Goal: Task Accomplishment & Management: Manage account settings

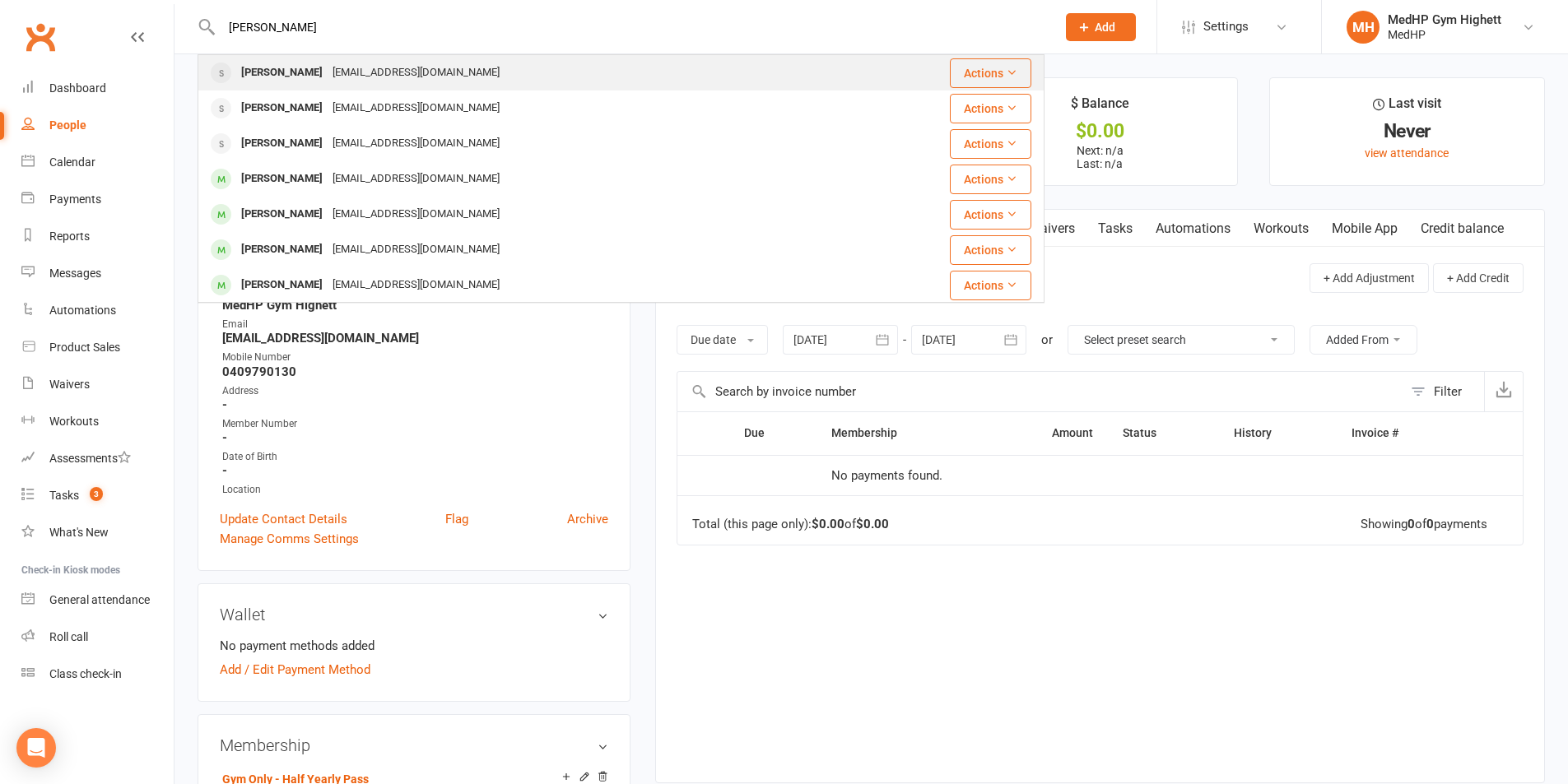
type input "[PERSON_NAME]"
click at [410, 64] on div "[EMAIL_ADDRESS][DOMAIN_NAME]" at bounding box center [417, 73] width 177 height 24
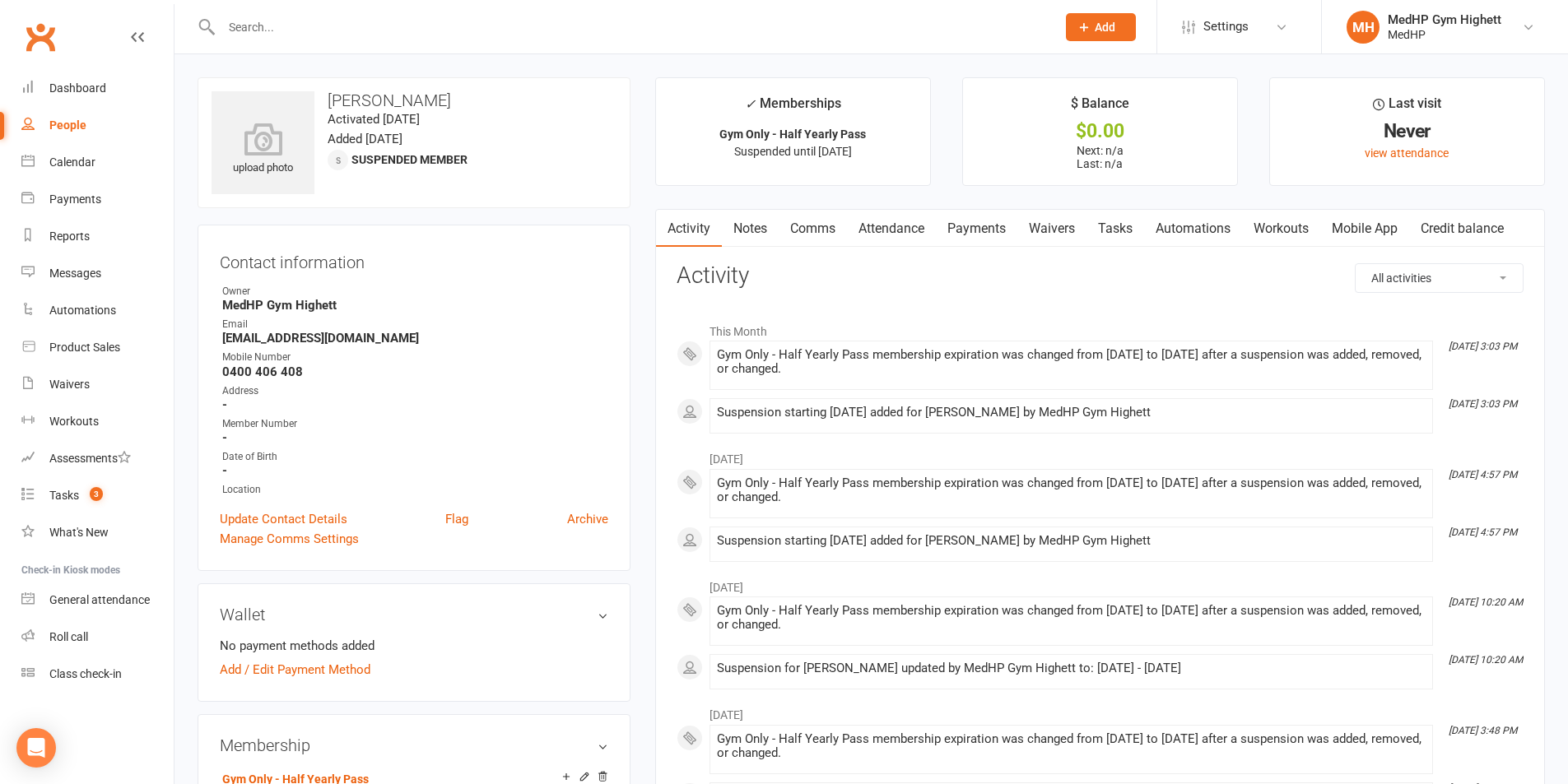
drag, startPoint x: 451, startPoint y: 105, endPoint x: 328, endPoint y: 98, distance: 123.2
click at [328, 98] on h3 "[PERSON_NAME]" at bounding box center [414, 100] width 405 height 18
copy h3 "[PERSON_NAME]"
click at [422, 111] on div "upload photo [PERSON_NAME] Activated [DATE] Added [DATE] Suspended member" at bounding box center [414, 142] width 433 height 131
click at [1112, 231] on link "Tasks" at bounding box center [1115, 229] width 57 height 38
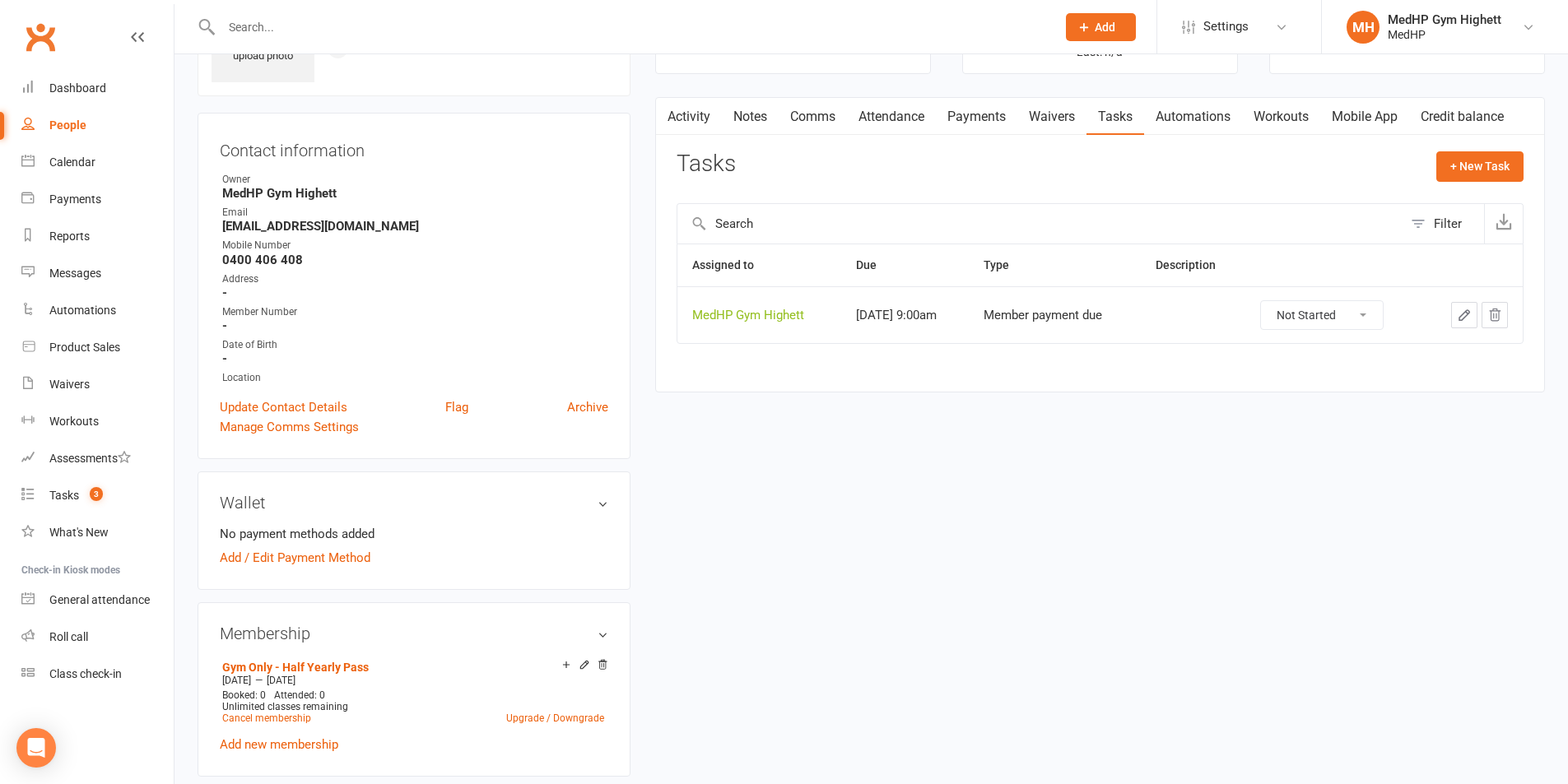
scroll to position [82, 0]
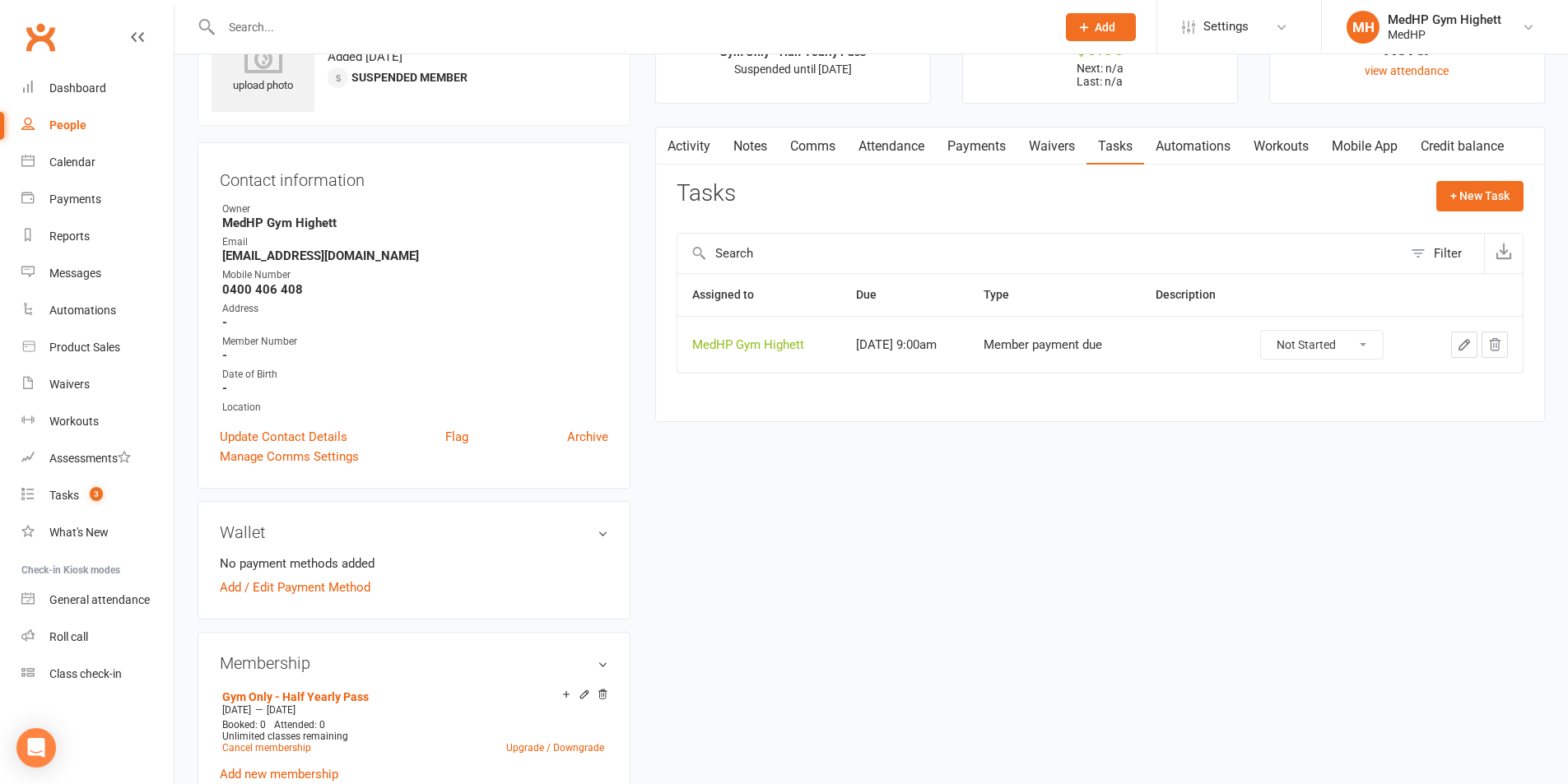
click at [1463, 343] on icon "button" at bounding box center [1464, 344] width 15 height 15
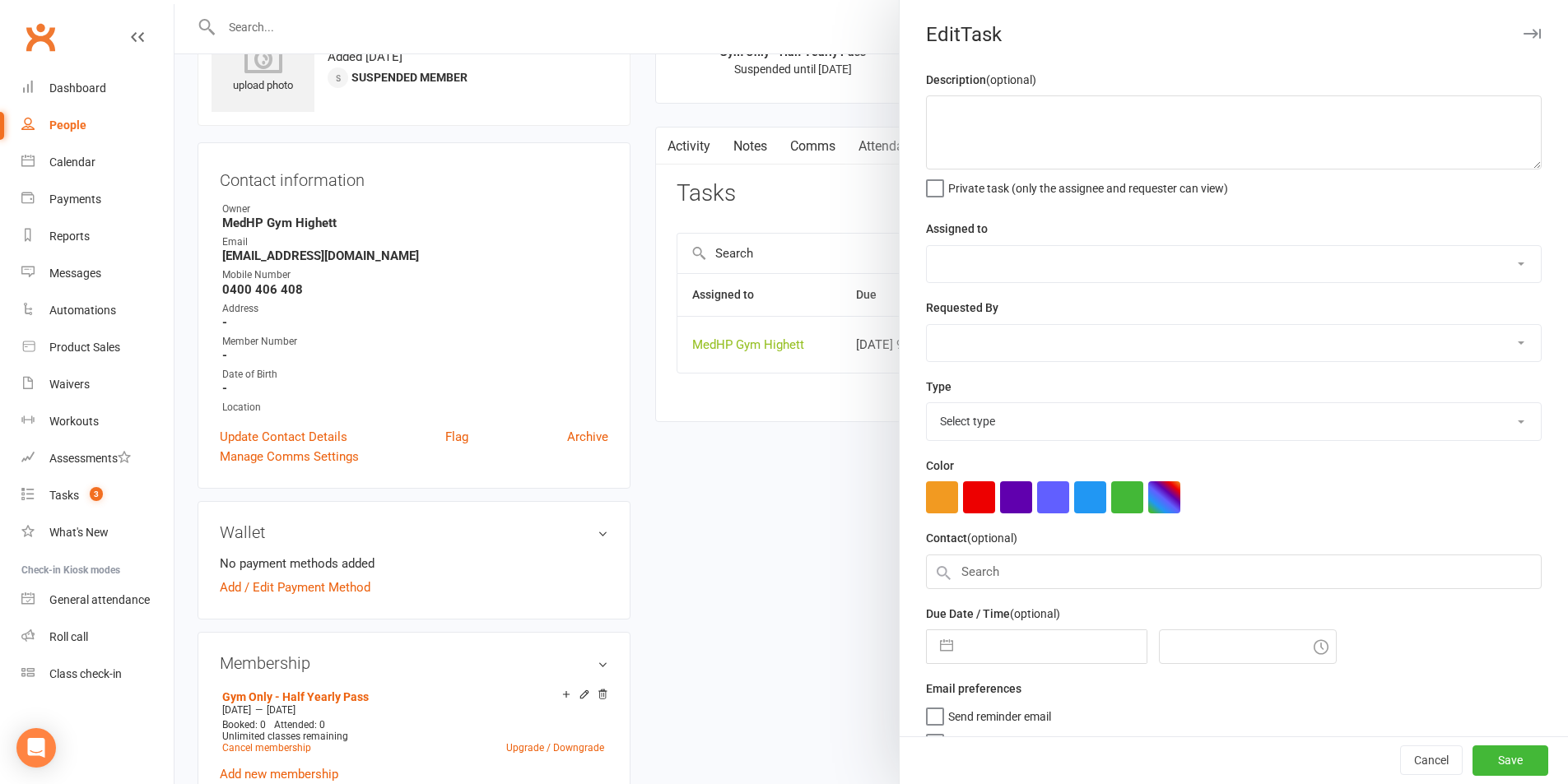
select select "46188"
type input "[DATE]"
type input "9:00am"
select select "23040"
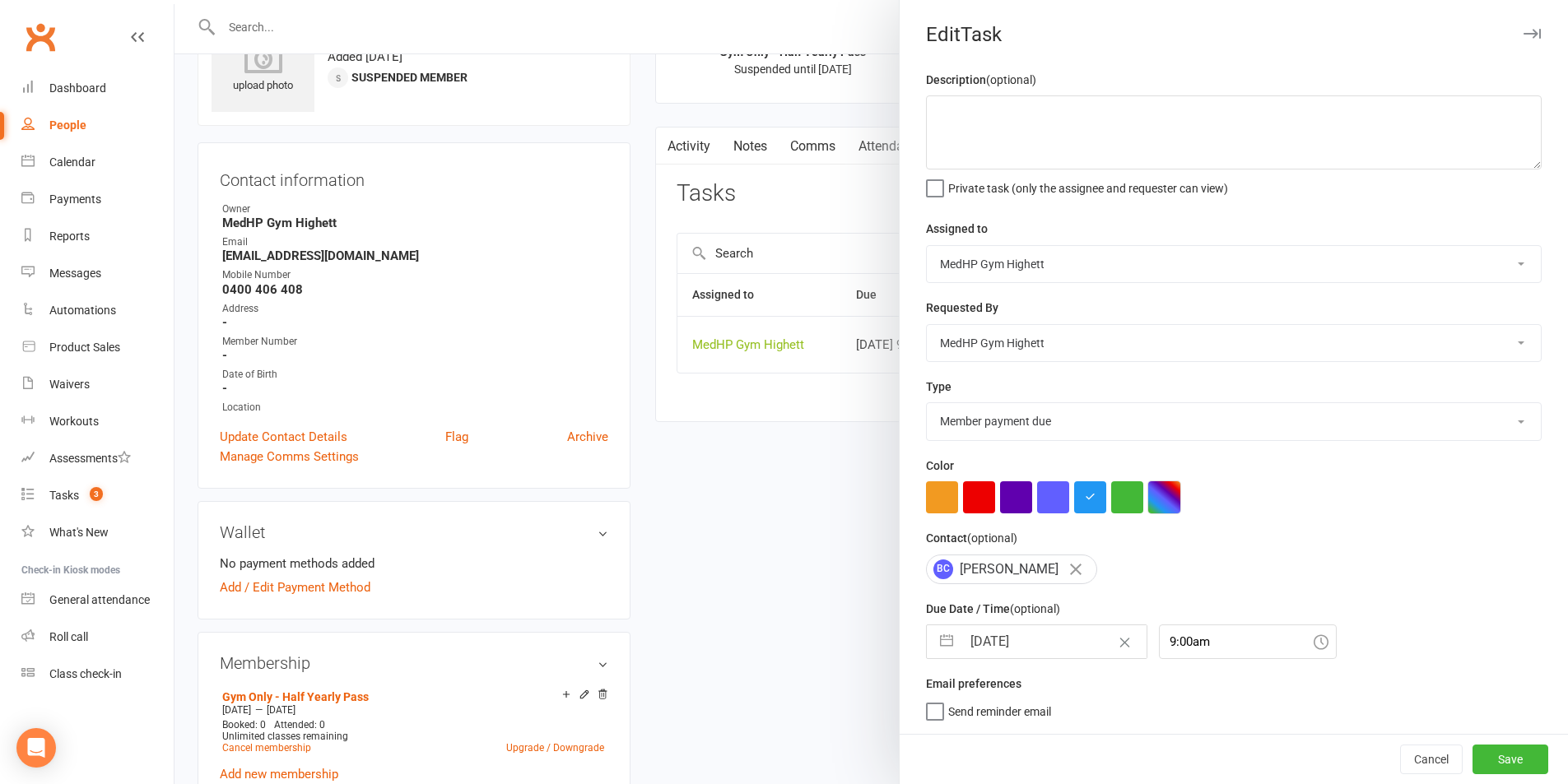
scroll to position [4, 0]
select select "8"
select select "2025"
select select "9"
select select "2025"
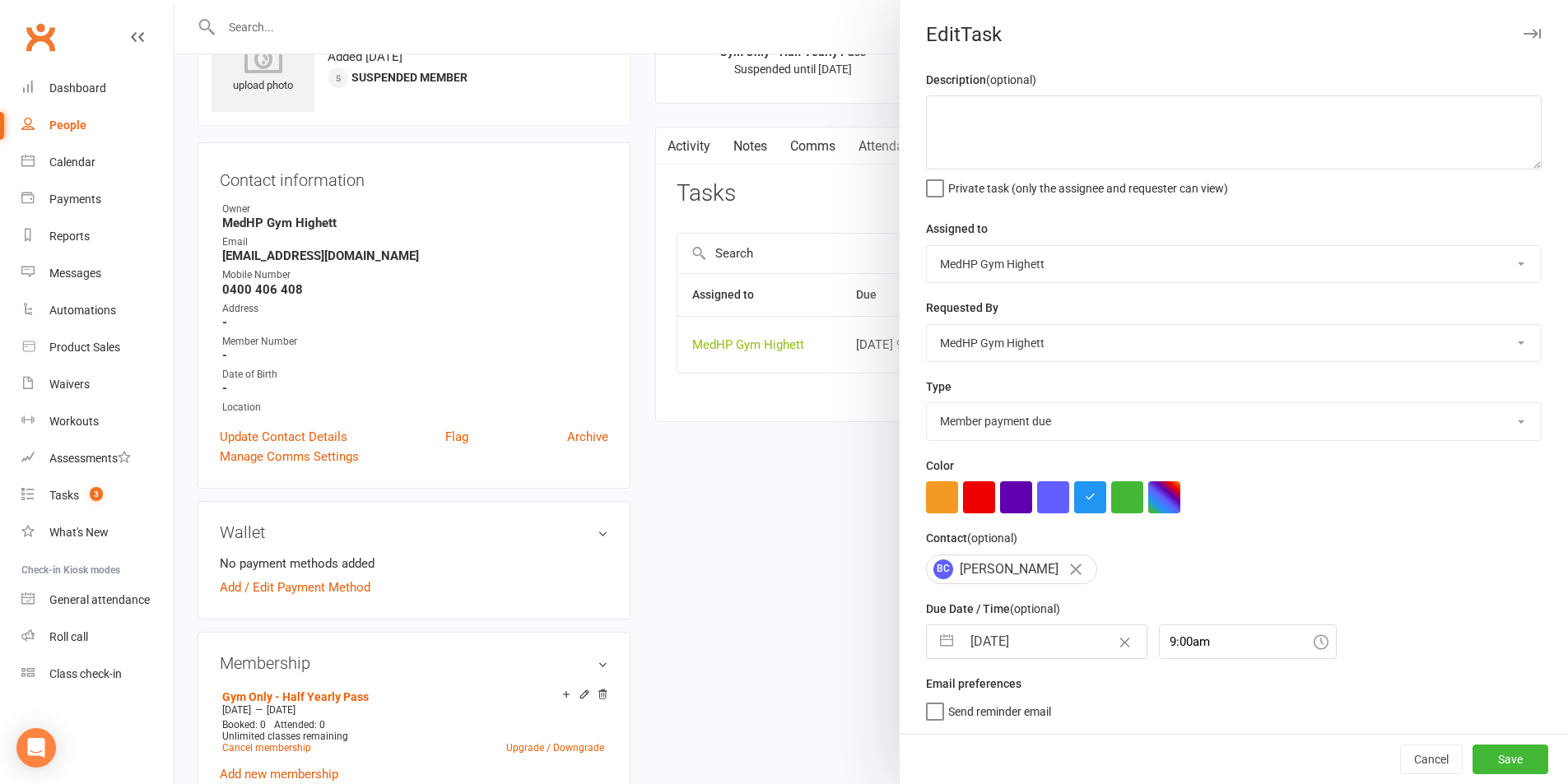
select select "10"
select select "2025"
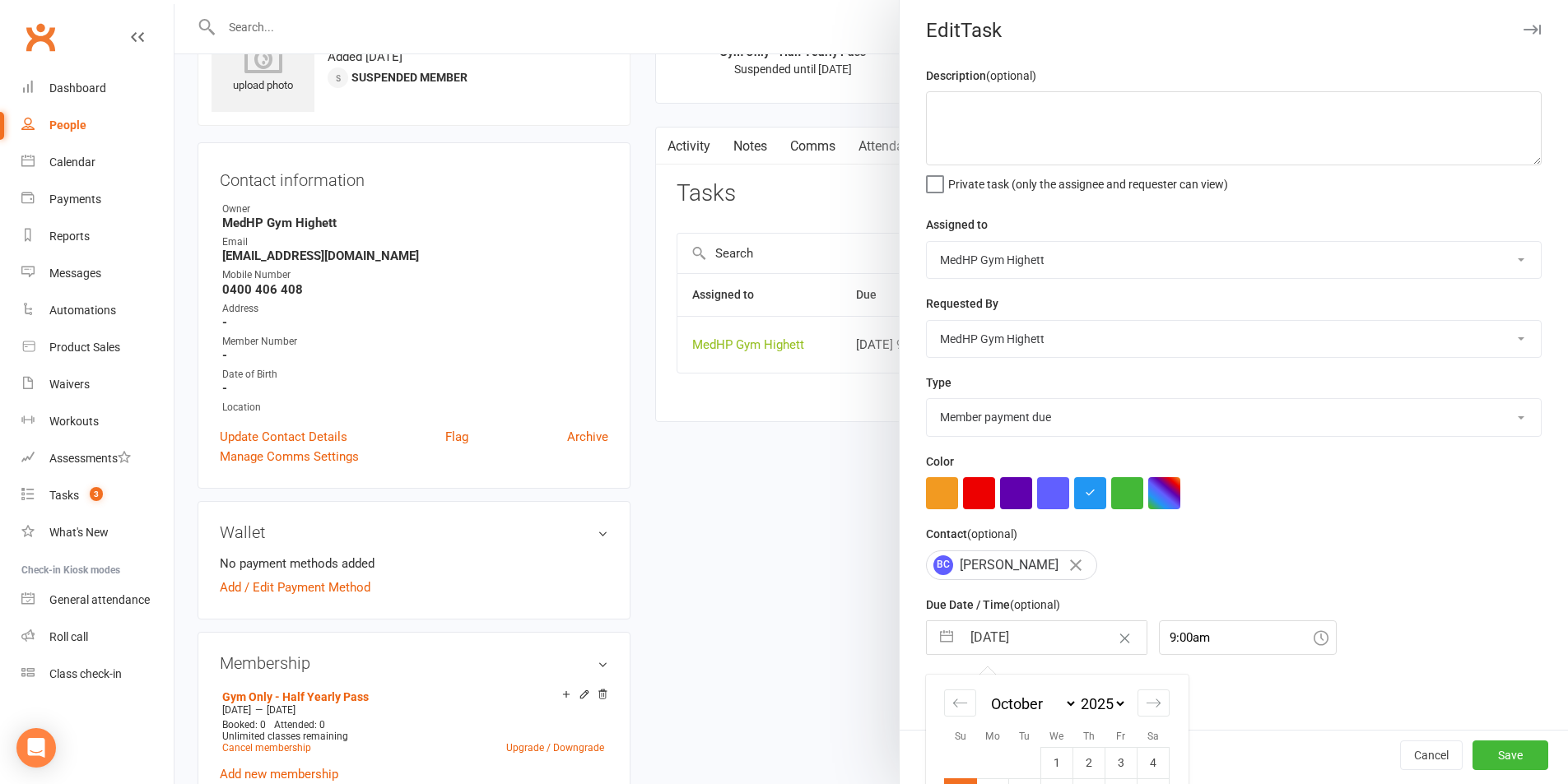
click at [1049, 637] on input "[DATE]" at bounding box center [1053, 637] width 185 height 33
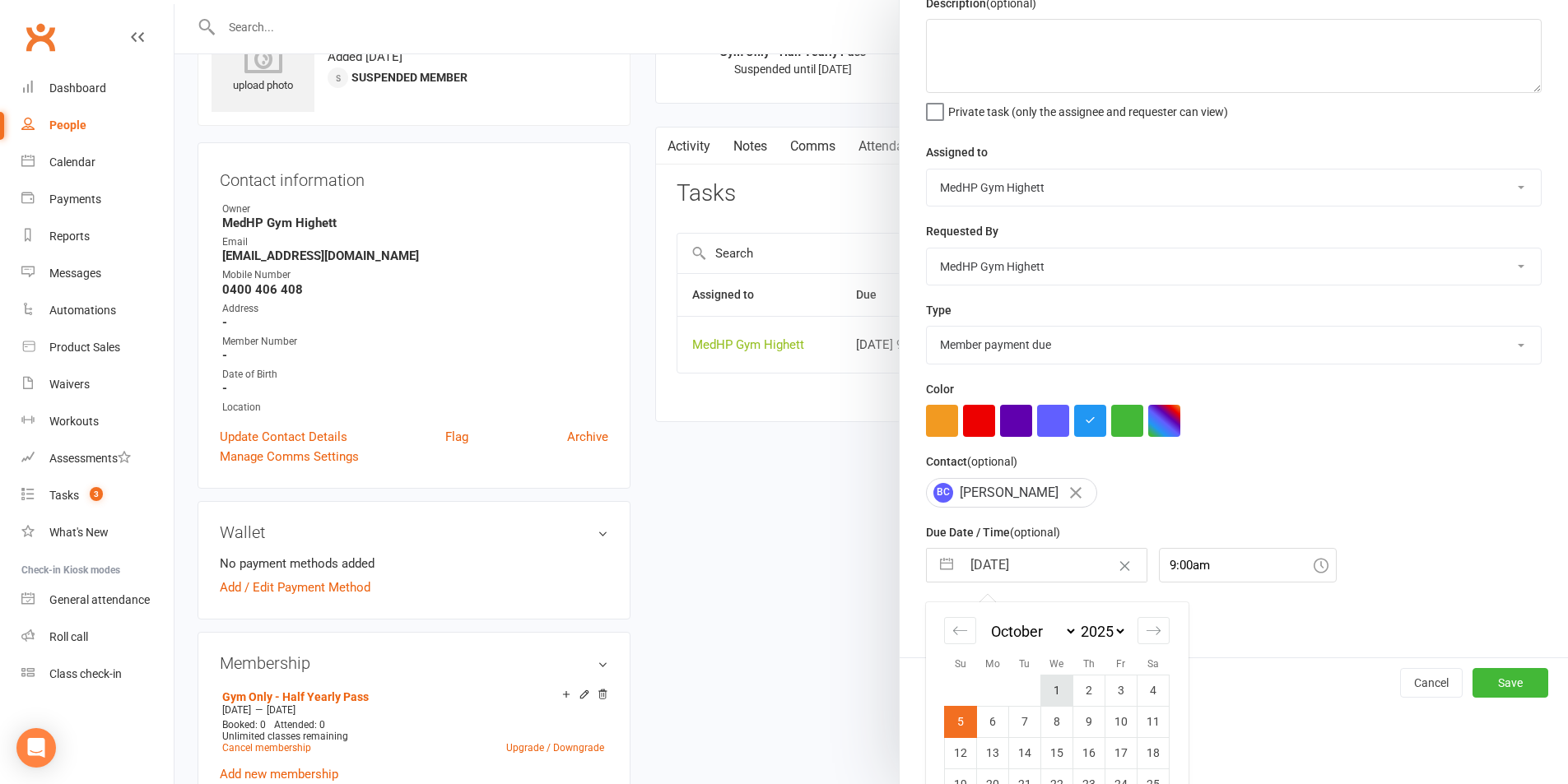
scroll to position [149, 0]
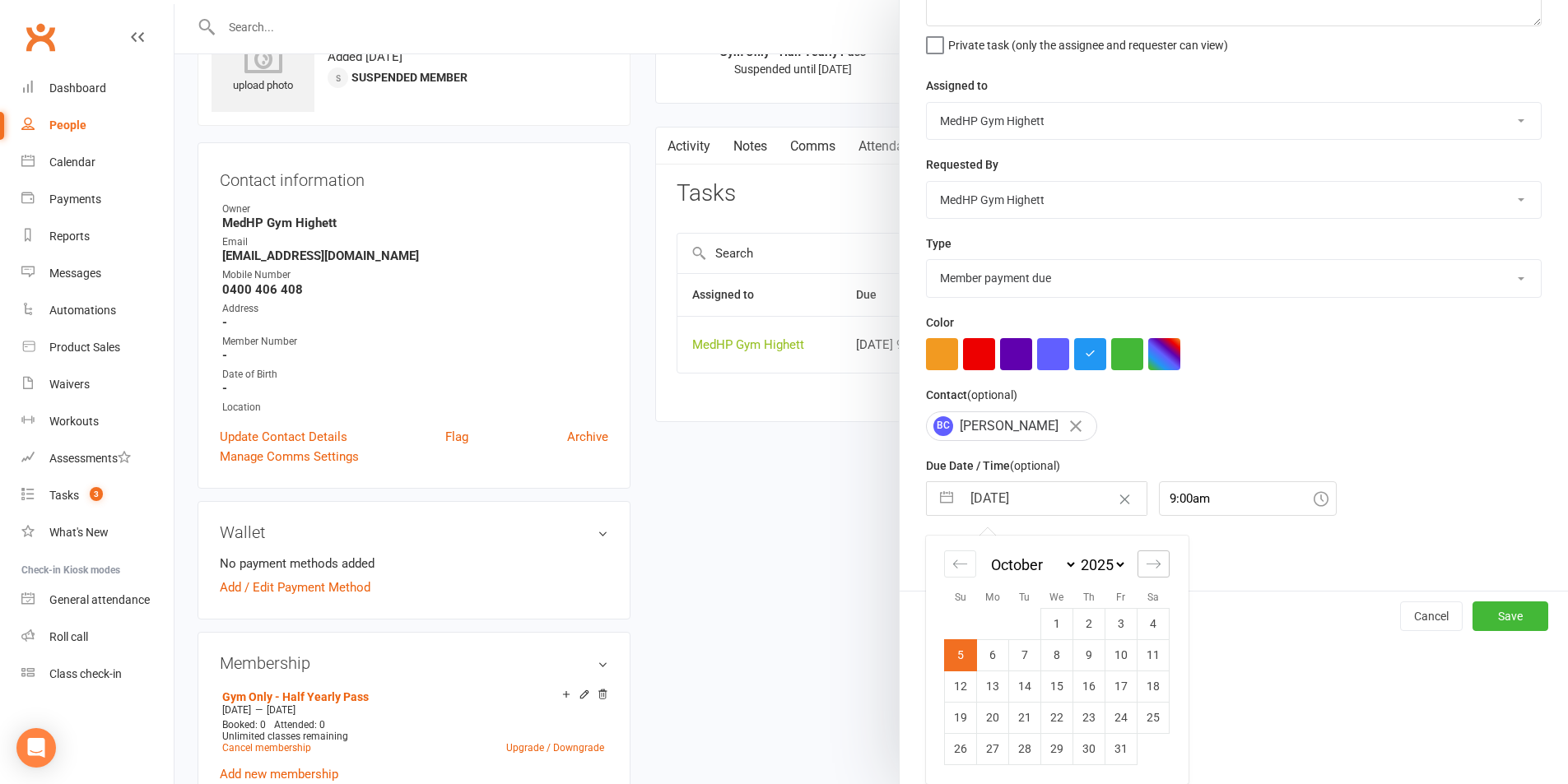
click at [1158, 572] on div "Move forward to switch to the next month." at bounding box center [1153, 564] width 32 height 27
select select "11"
select select "2025"
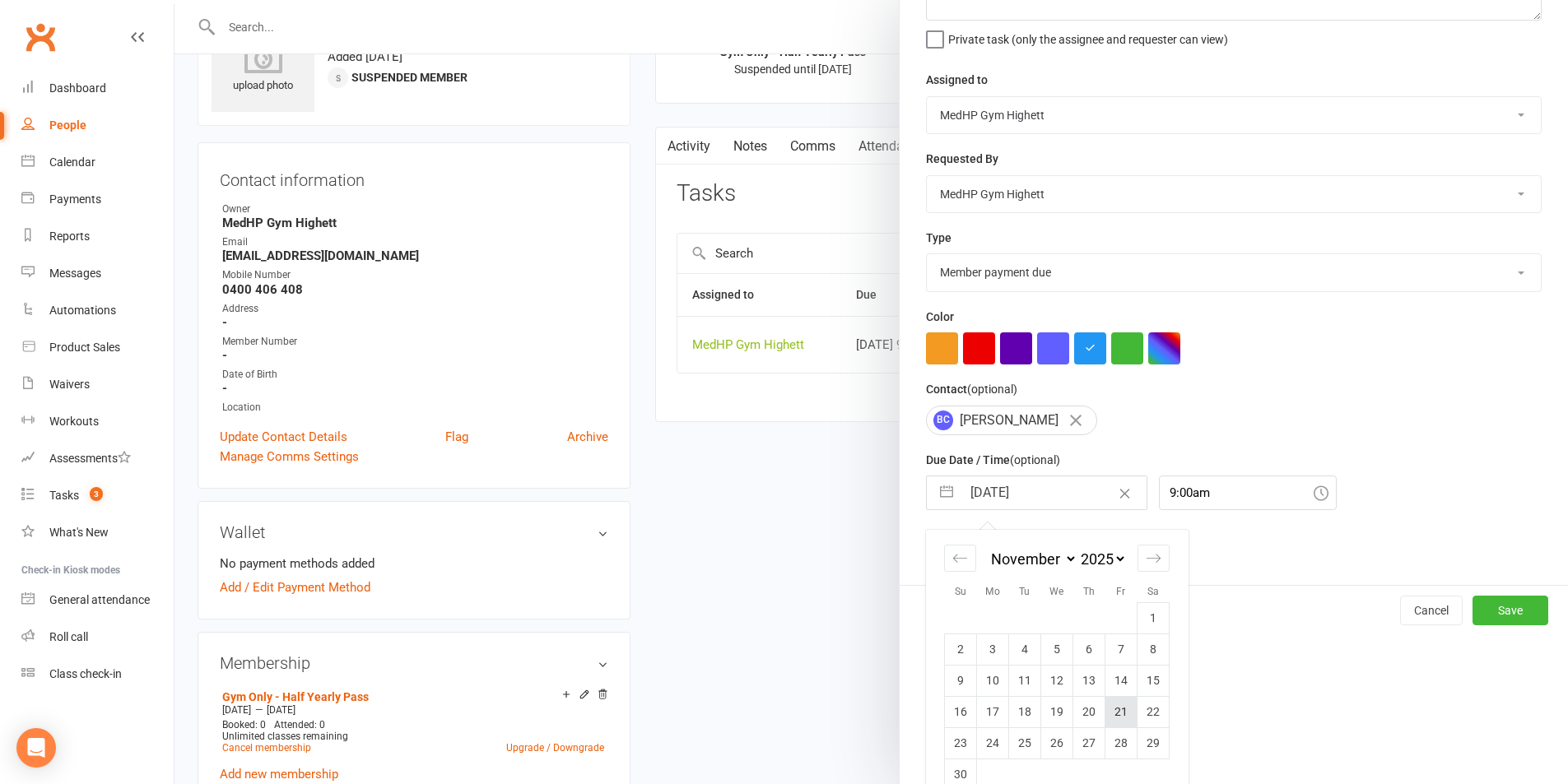
click at [1119, 724] on td "21" at bounding box center [1121, 711] width 32 height 31
type input "[DATE]"
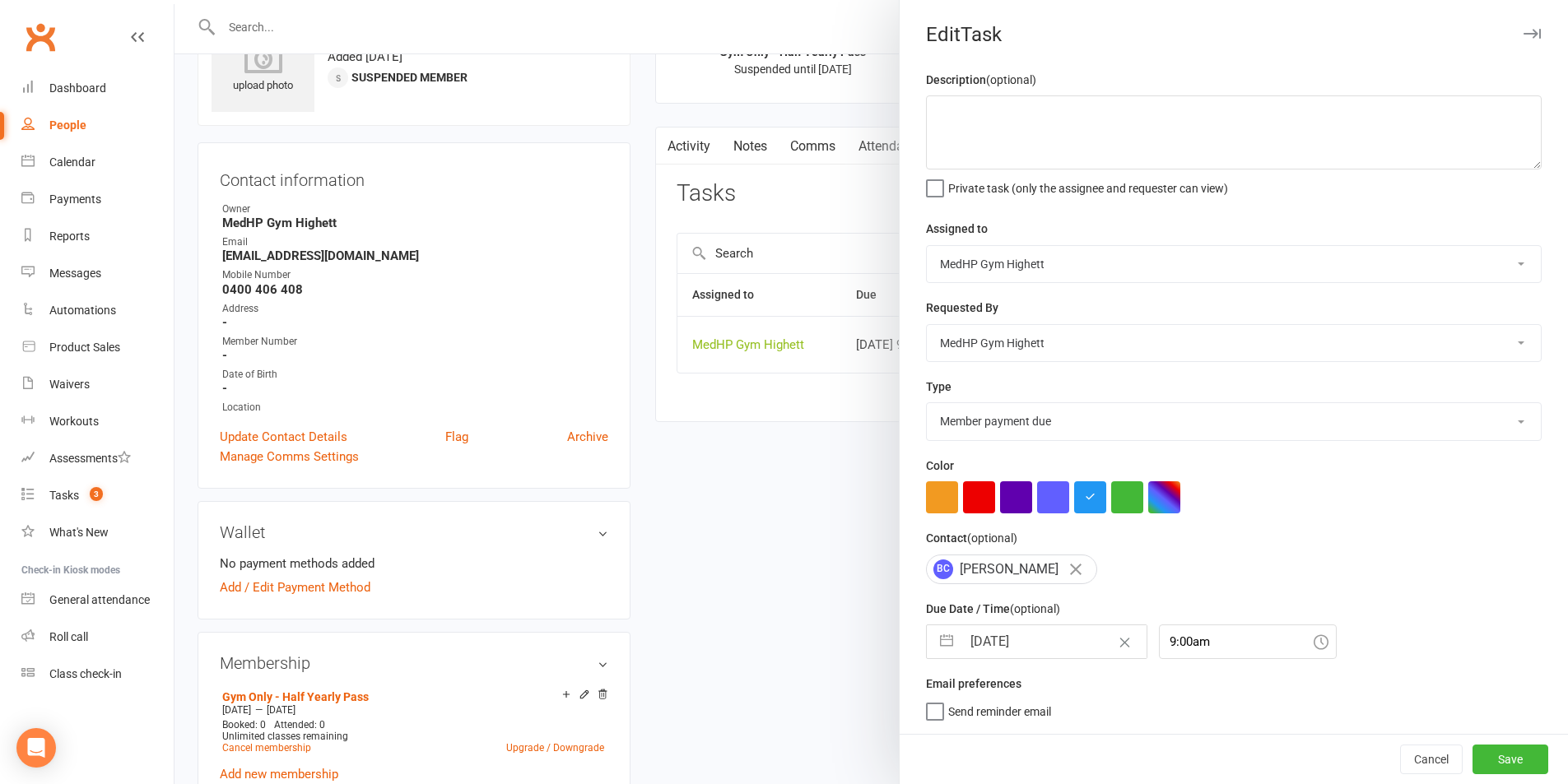
click at [1230, 665] on div "Description (optional) Private task (only the assignee and requester can view) …" at bounding box center [1234, 402] width 668 height 663
click at [1217, 652] on div "9:00am" at bounding box center [1248, 642] width 178 height 35
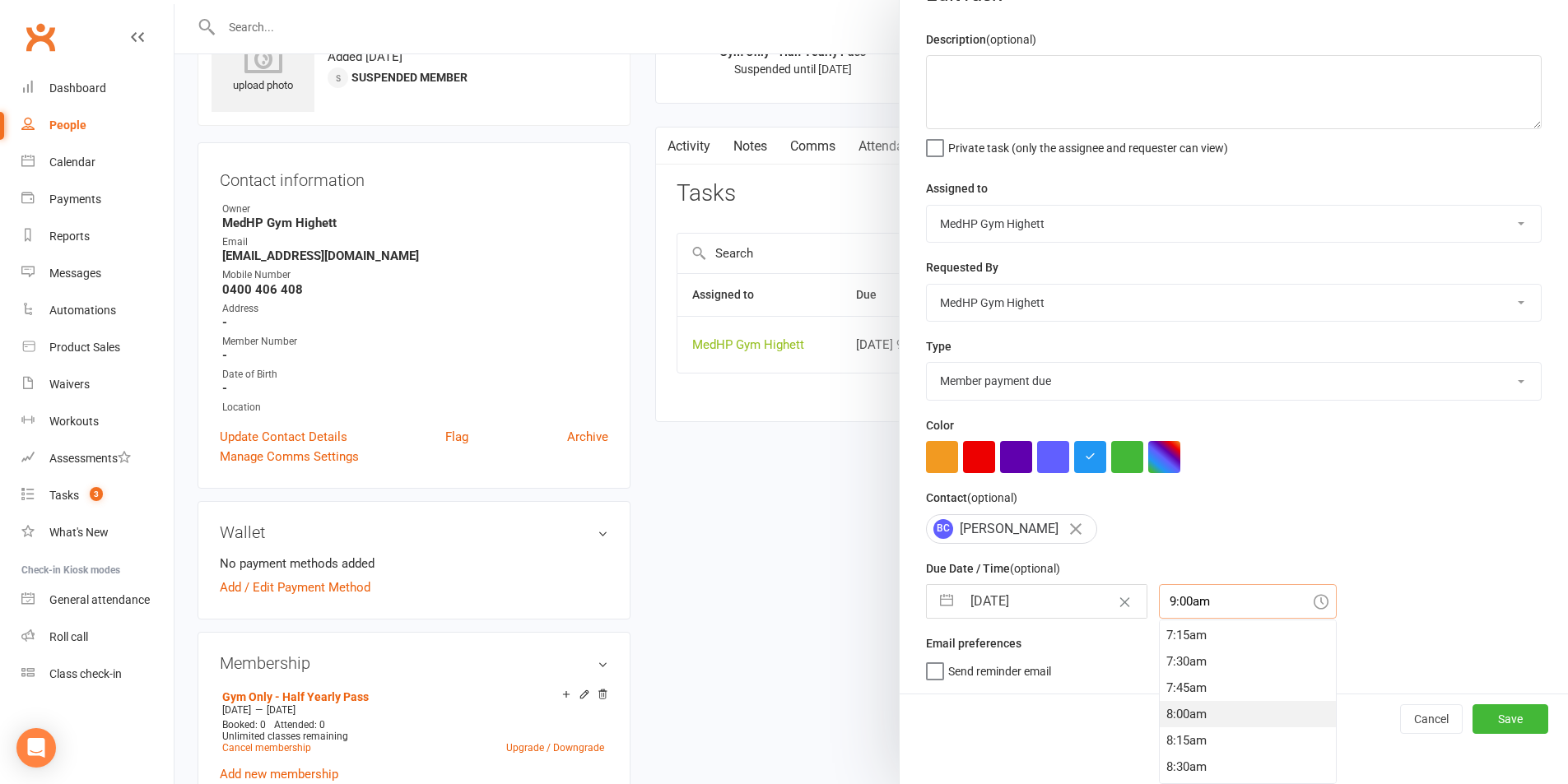
scroll to position [734, 0]
click at [1191, 741] on div "8:00am" at bounding box center [1247, 742] width 176 height 26
type input "8:00am"
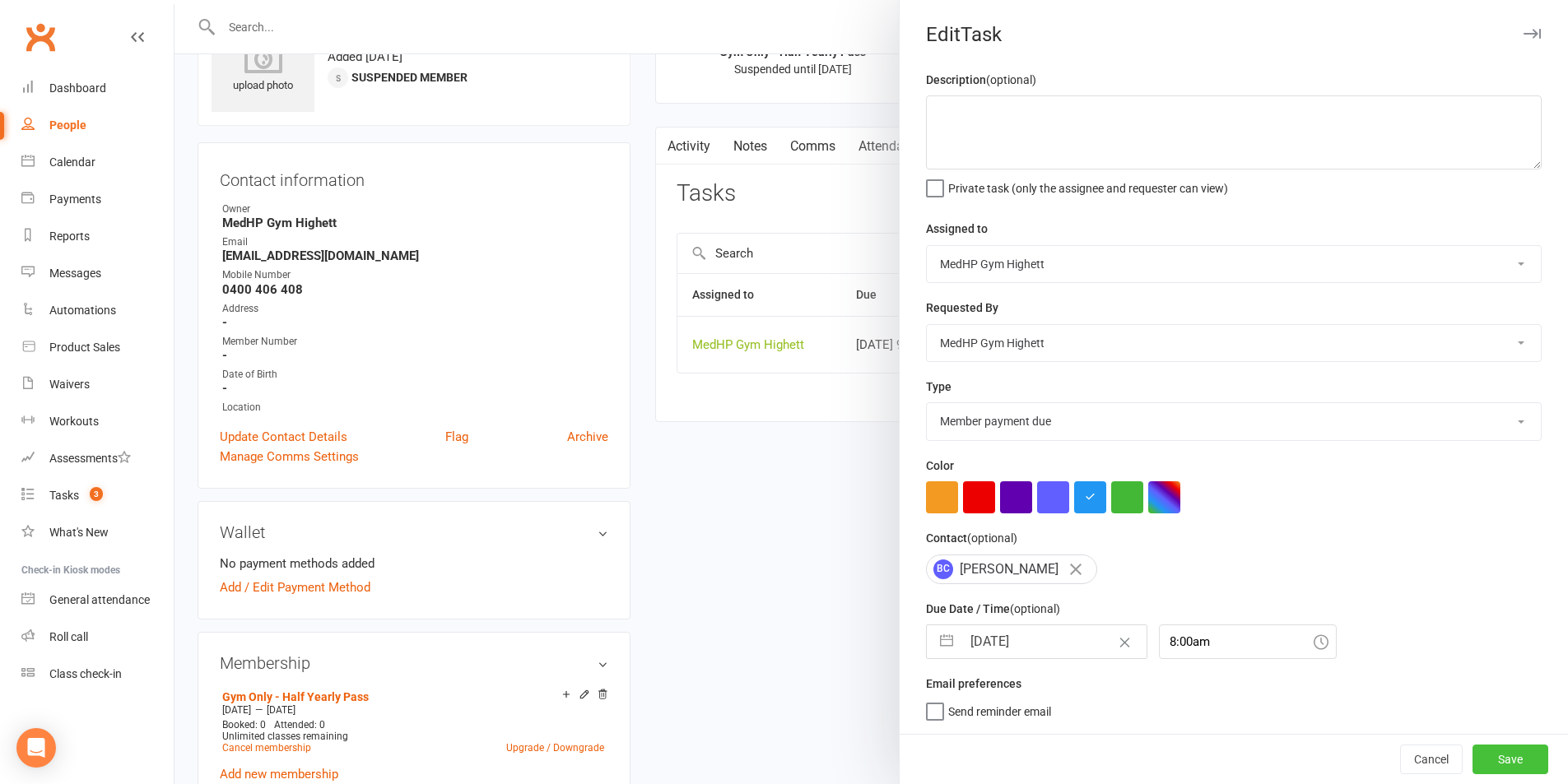
click at [1491, 755] on button "Save" at bounding box center [1510, 759] width 75 height 29
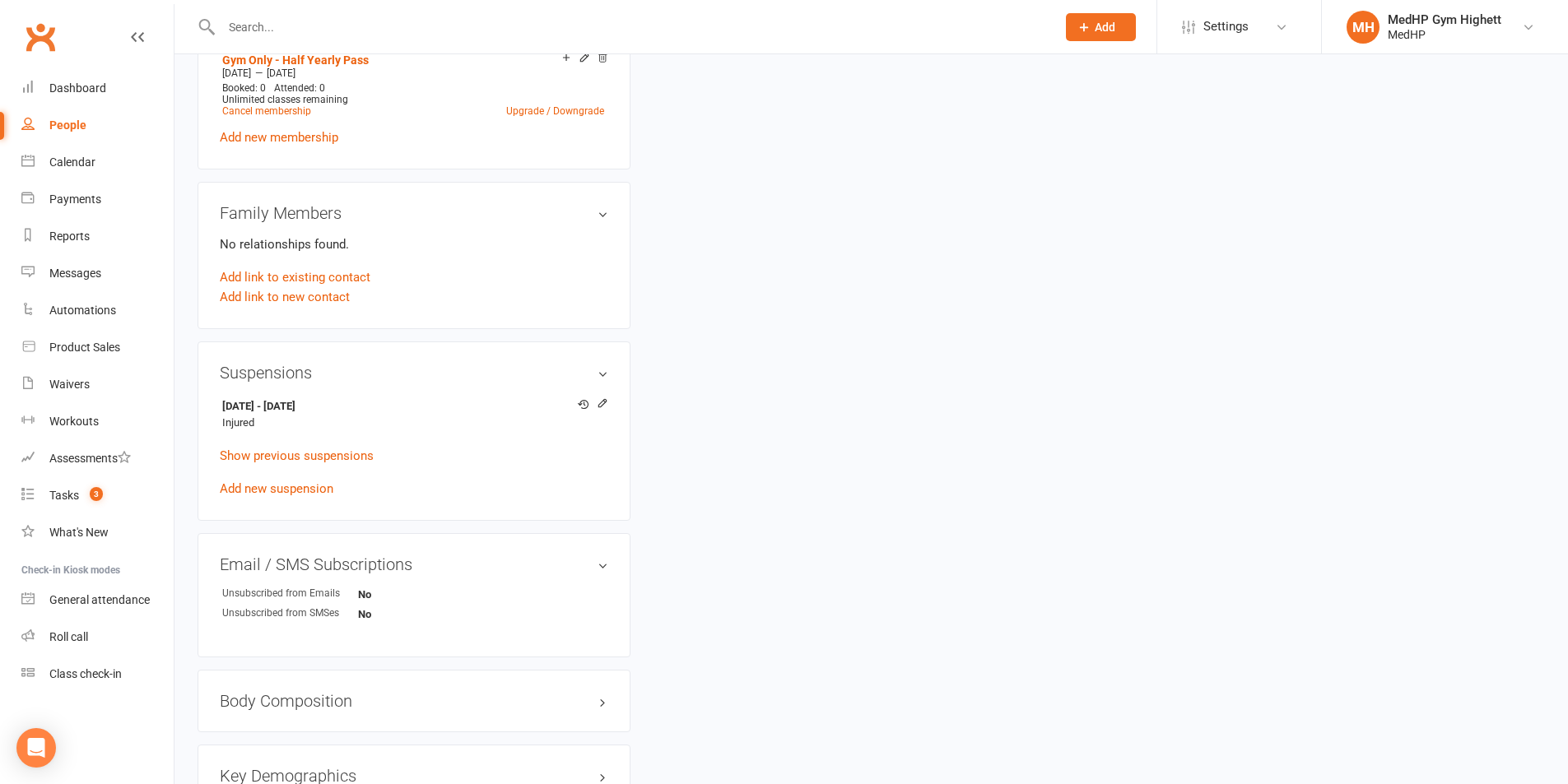
scroll to position [741, 0]
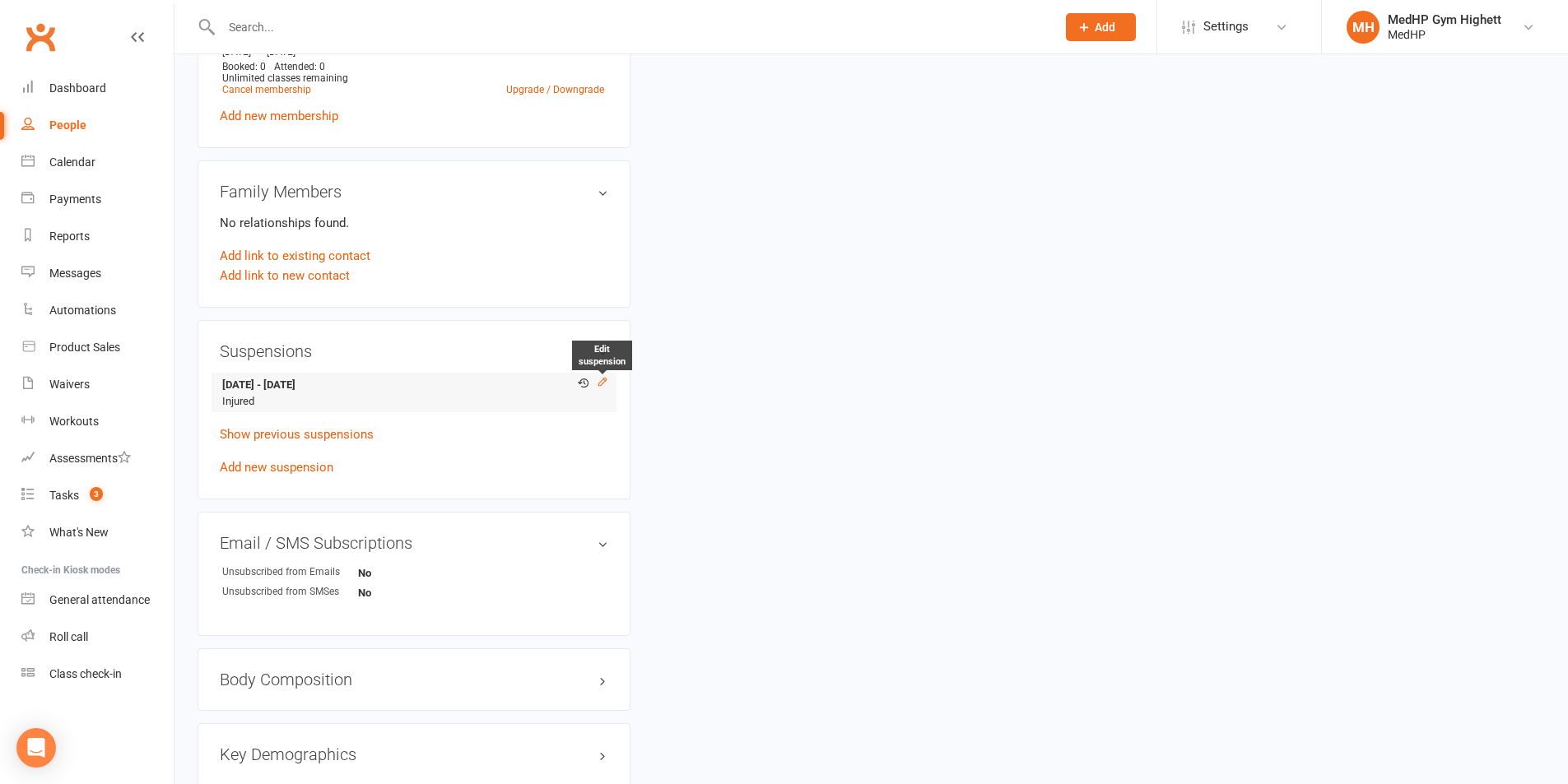
click at [600, 385] on icon at bounding box center [602, 381] width 11 height 11
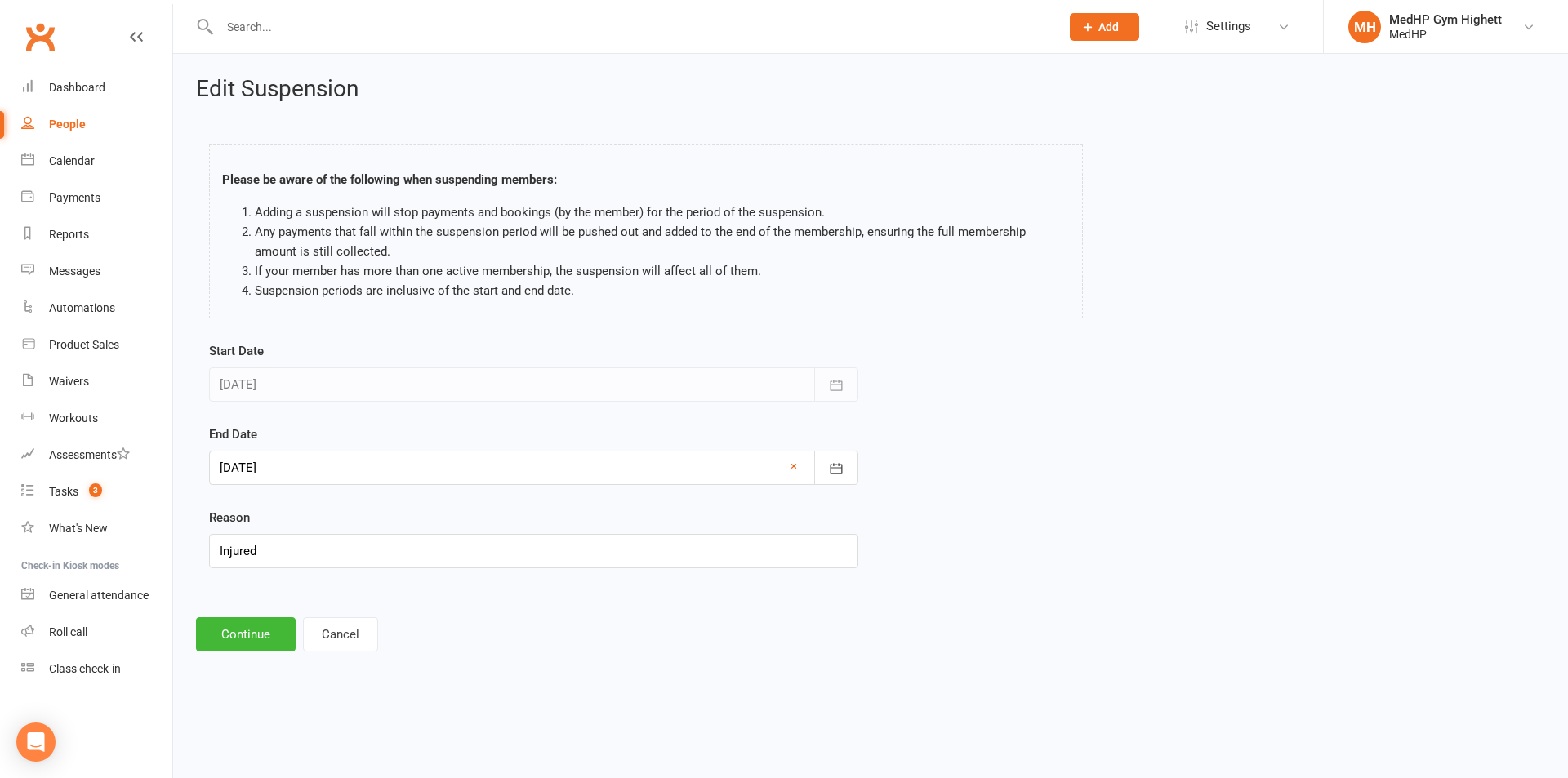
click at [484, 473] on div at bounding box center [534, 468] width 649 height 34
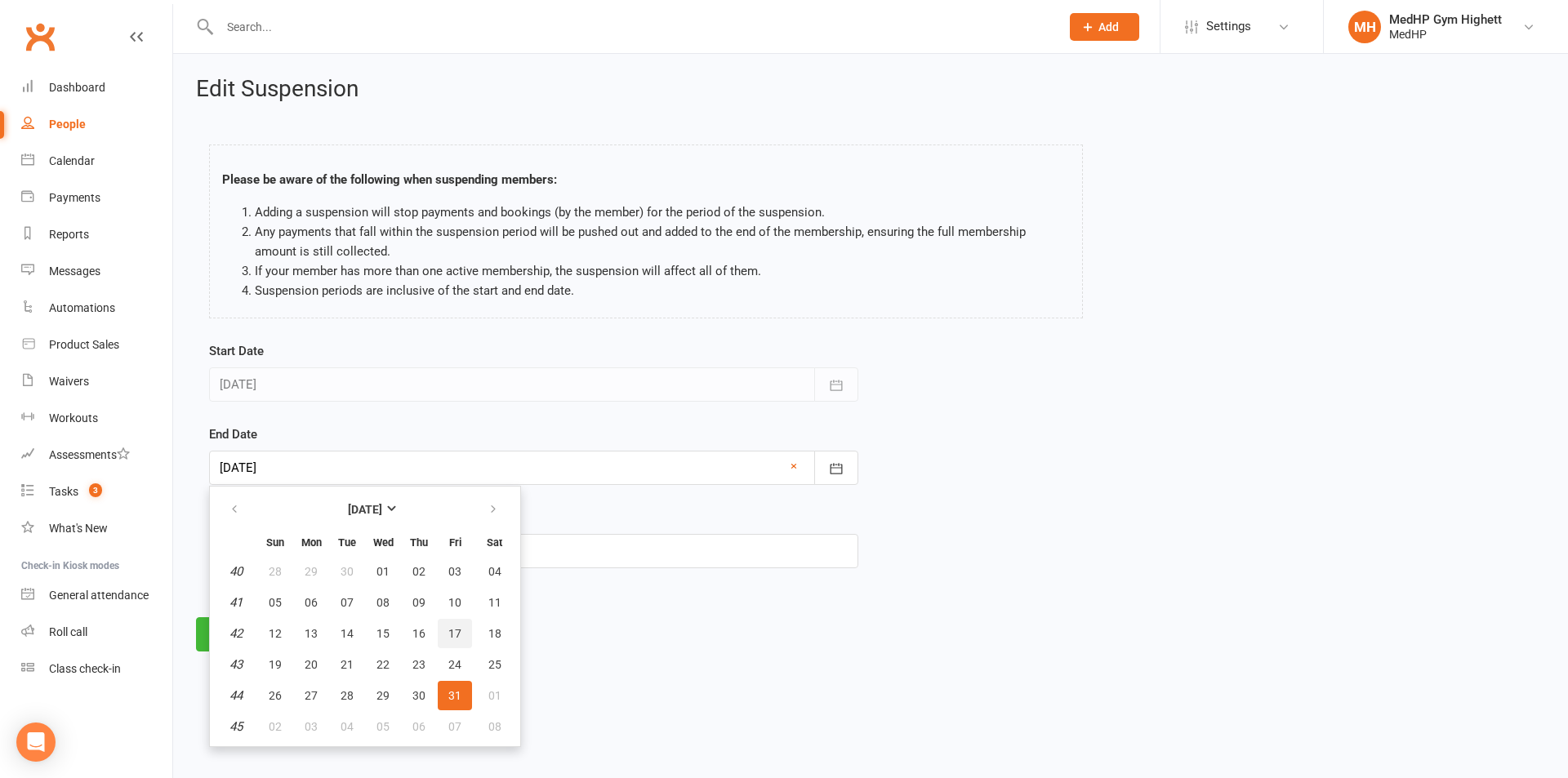
click at [449, 631] on span "17" at bounding box center [455, 633] width 13 height 13
type input "[DATE]"
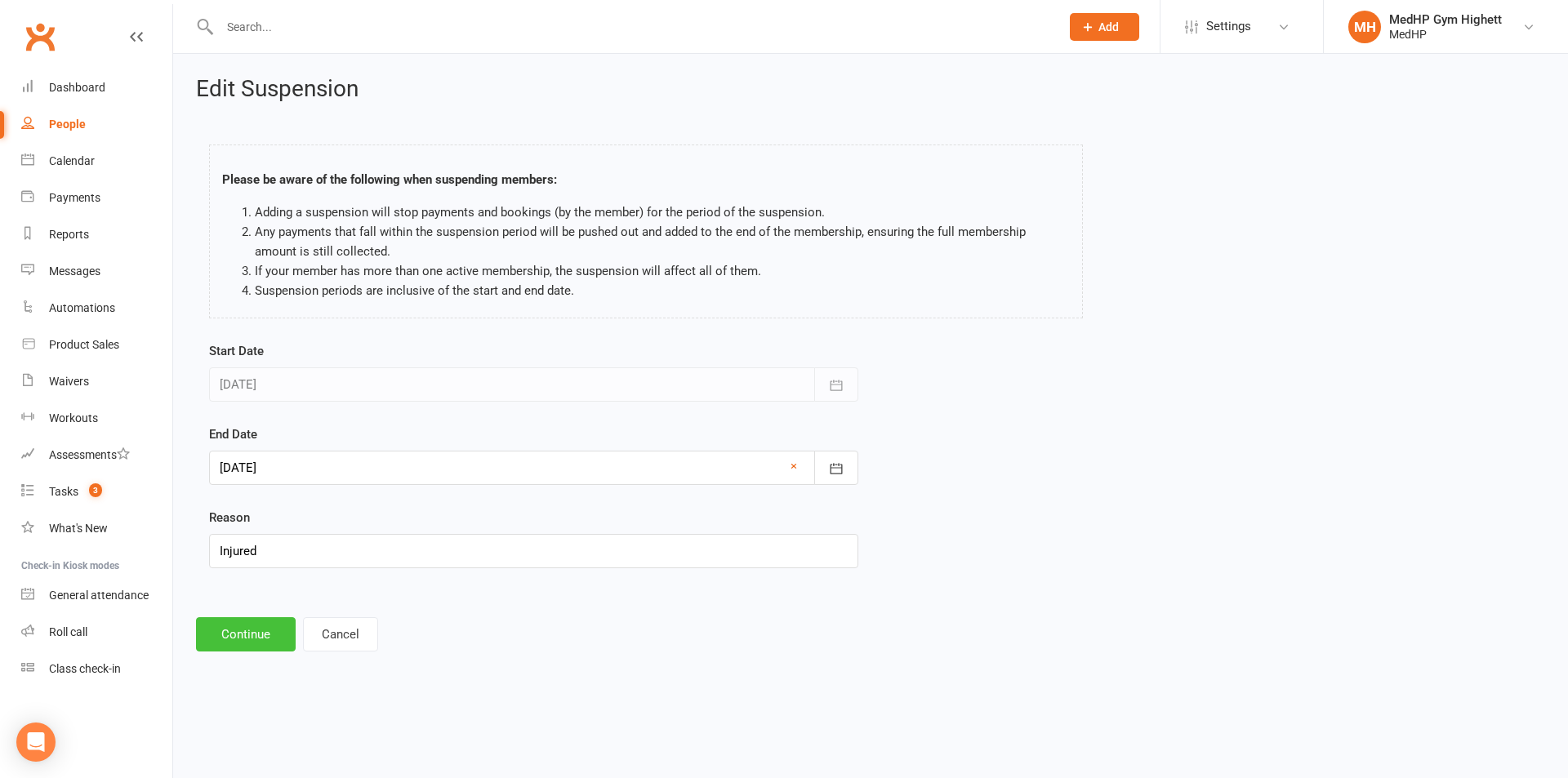
click at [262, 640] on button "Continue" at bounding box center [246, 634] width 100 height 34
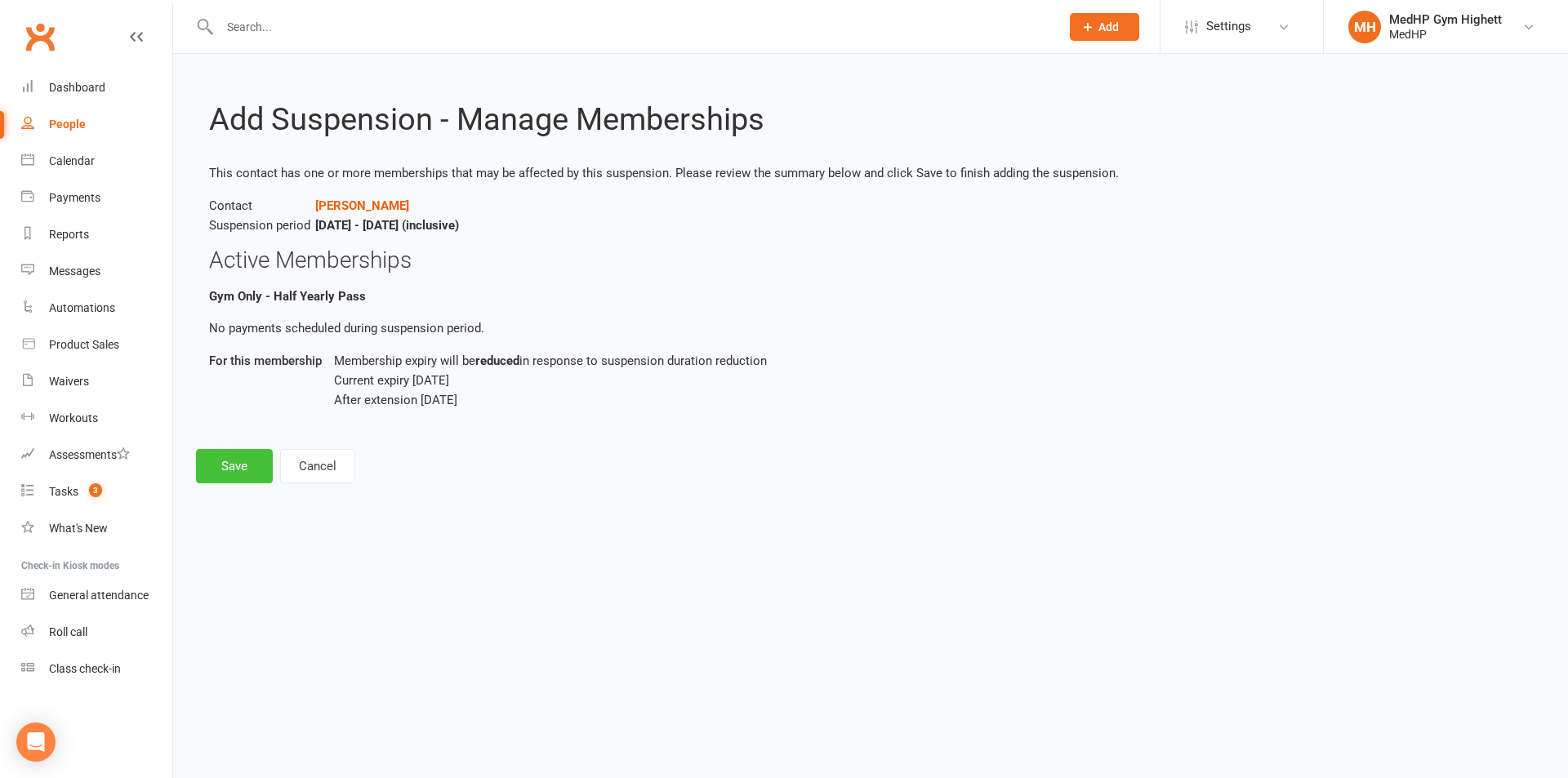
click at [214, 469] on button "Save" at bounding box center [234, 466] width 77 height 34
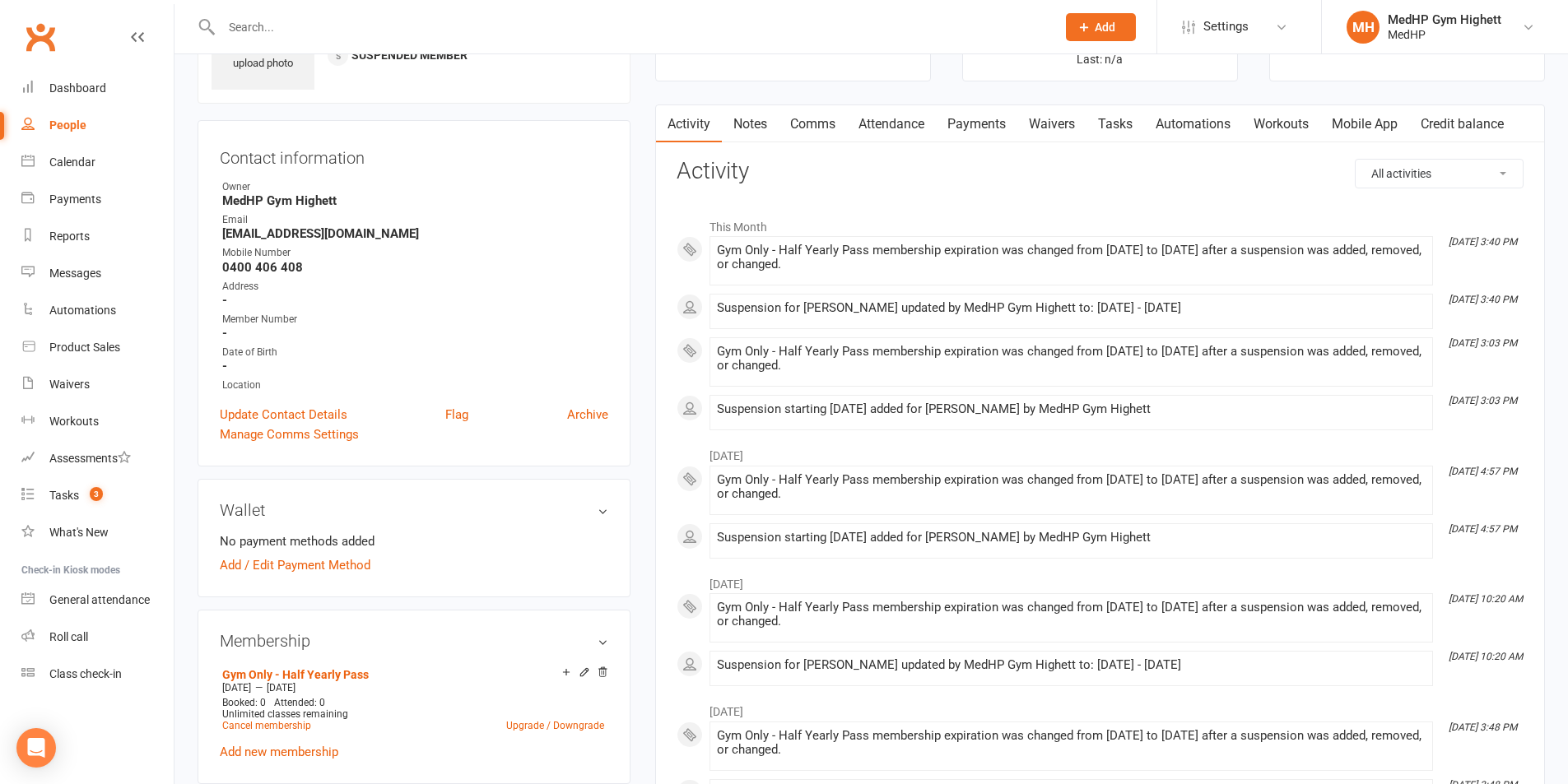
scroll to position [82, 0]
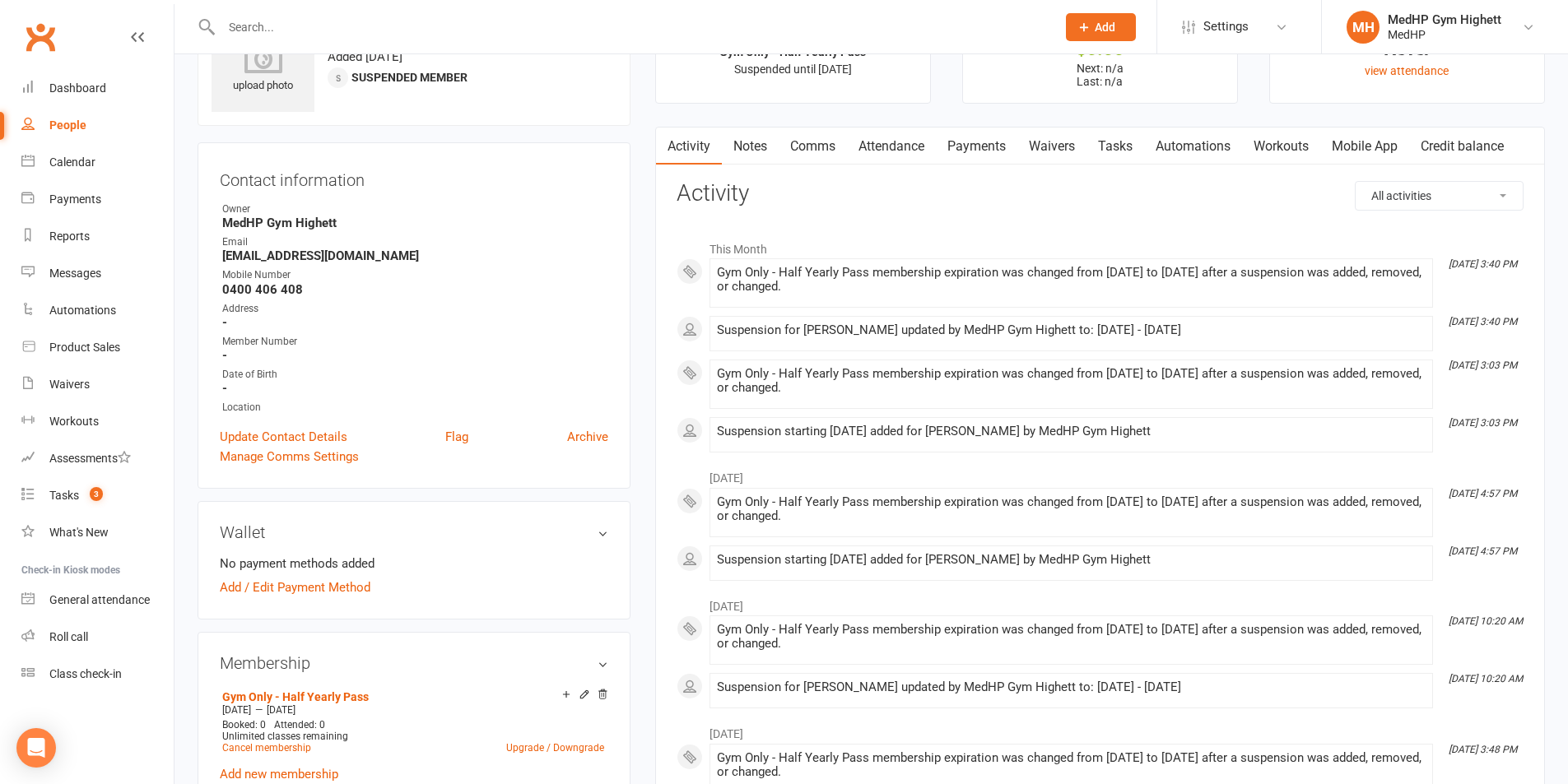
click at [978, 150] on link "Payments" at bounding box center [976, 147] width 82 height 38
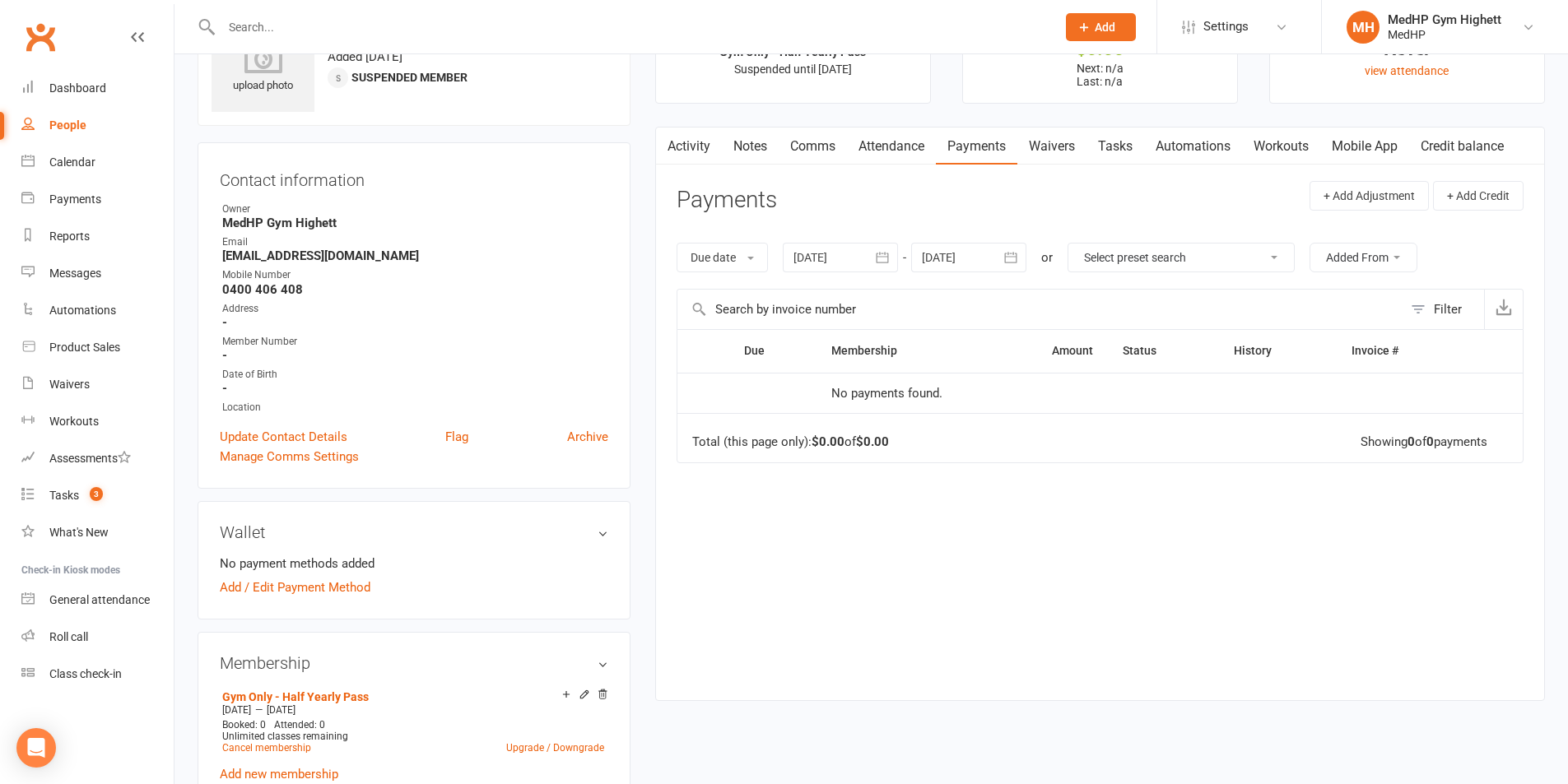
click at [1144, 151] on link "Tasks" at bounding box center [1115, 147] width 57 height 38
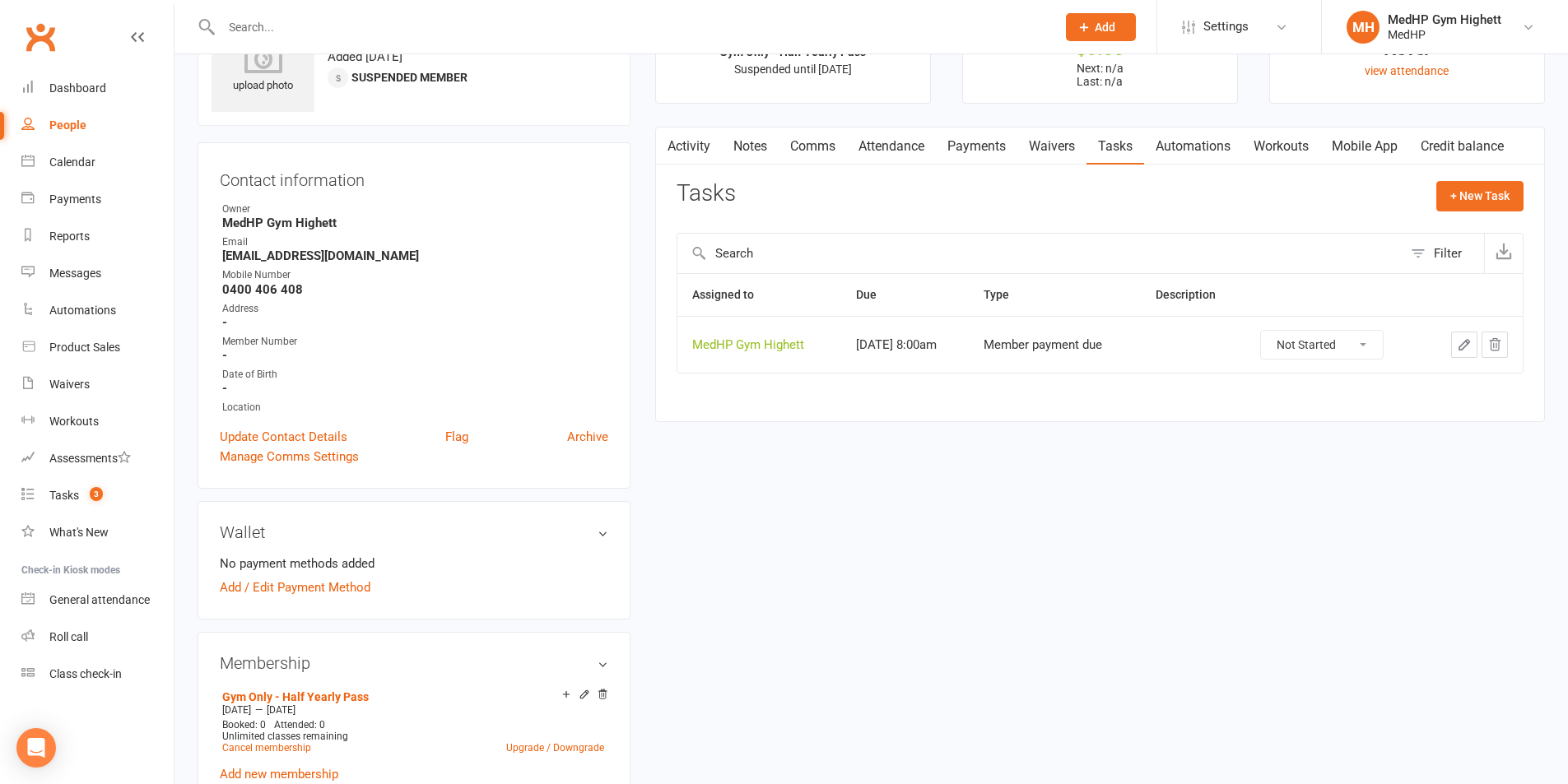
click at [1464, 335] on button "button" at bounding box center [1464, 344] width 26 height 26
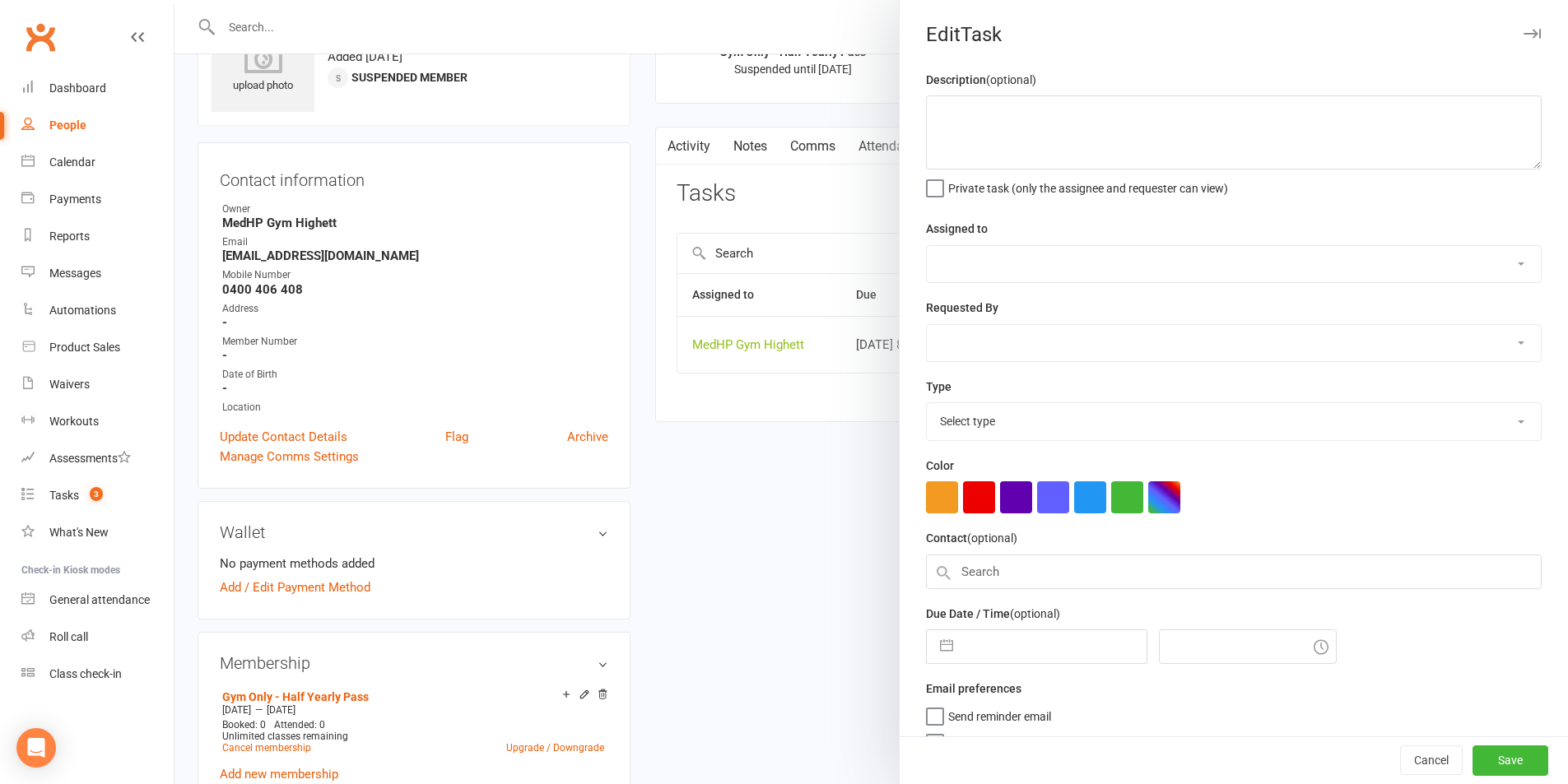
select select "46188"
type input "[DATE]"
type input "8:00am"
select select "23040"
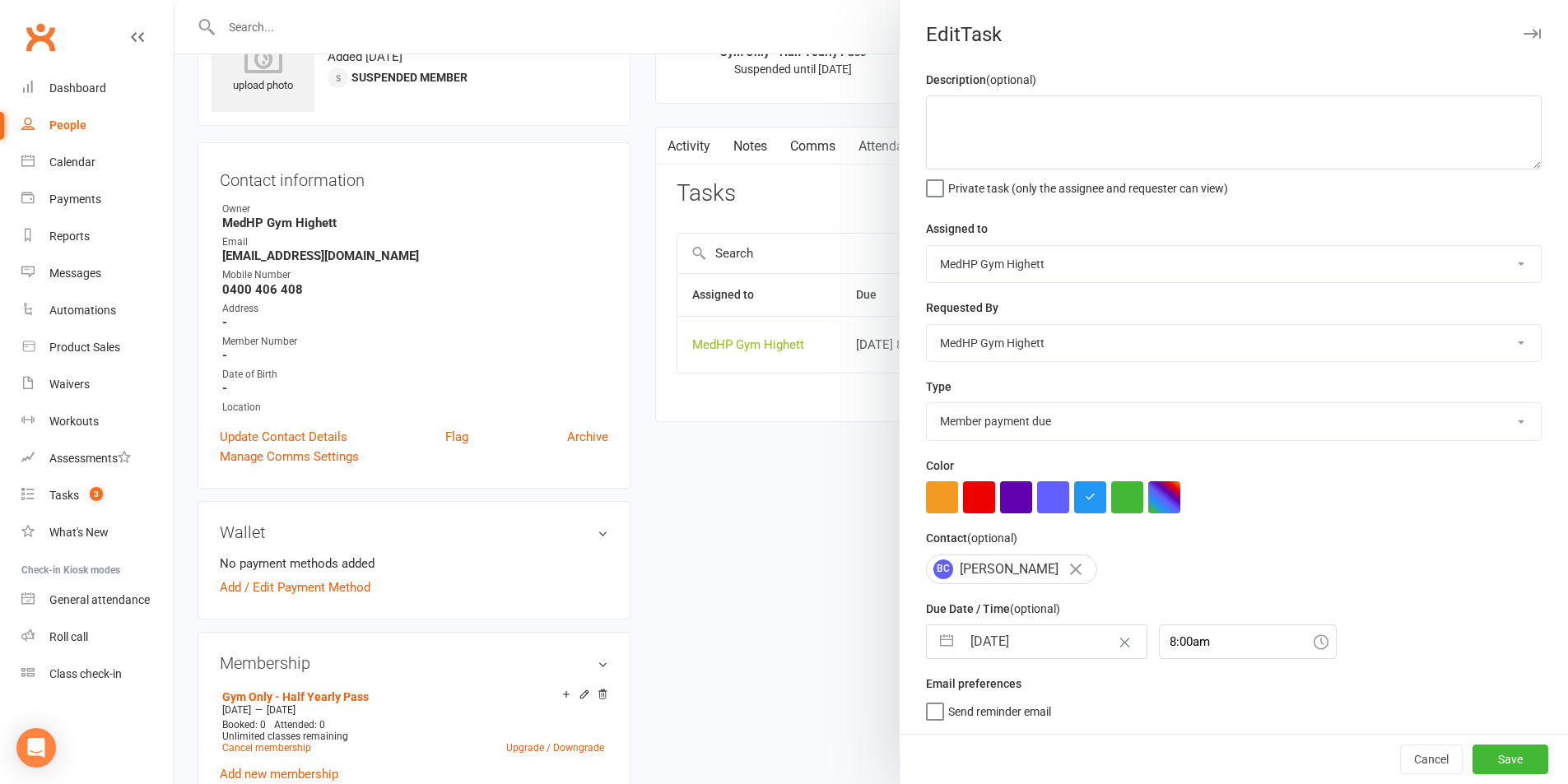
select select "9"
select select "2025"
select select "10"
select select "2025"
select select "11"
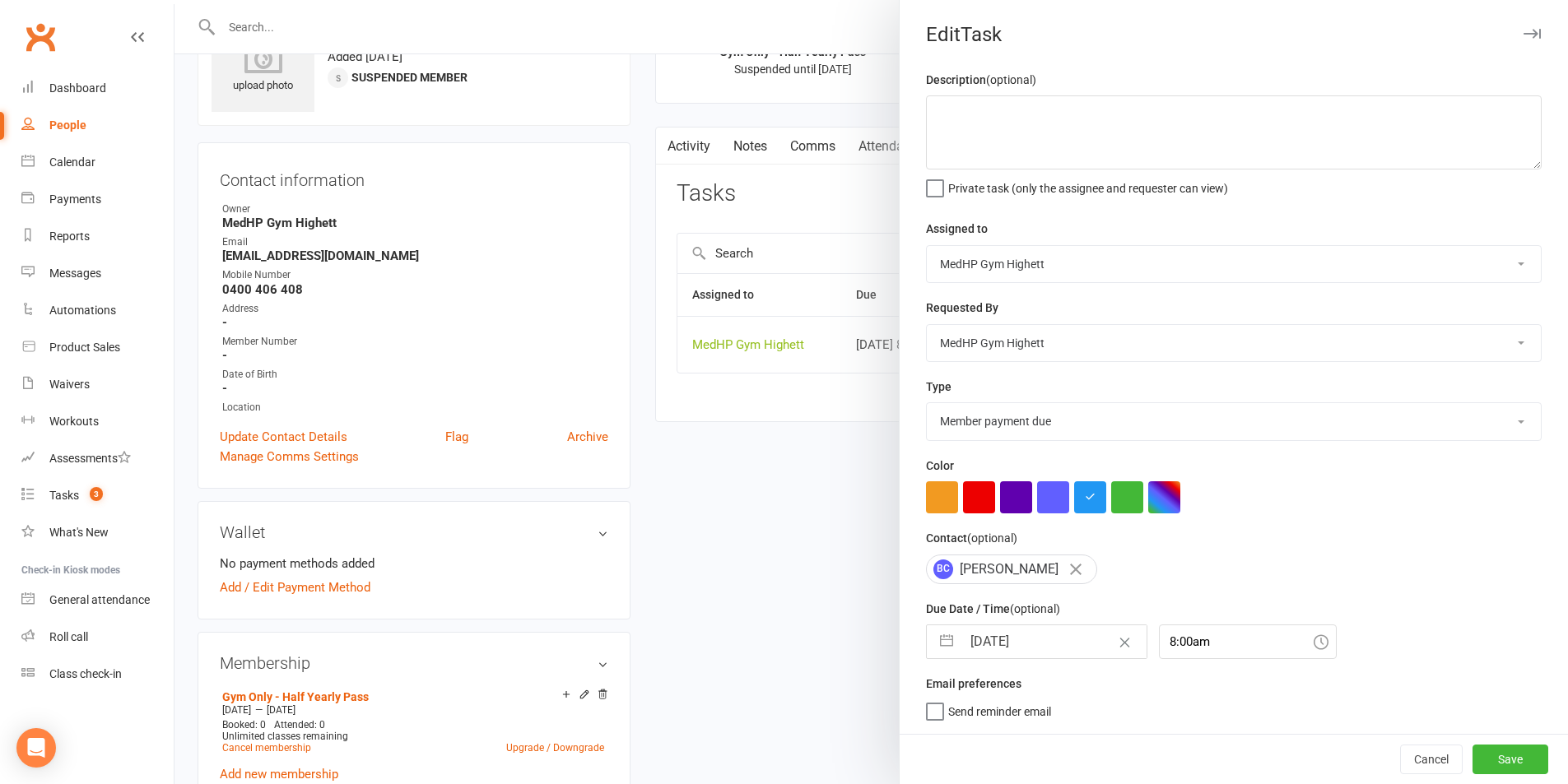
select select "2025"
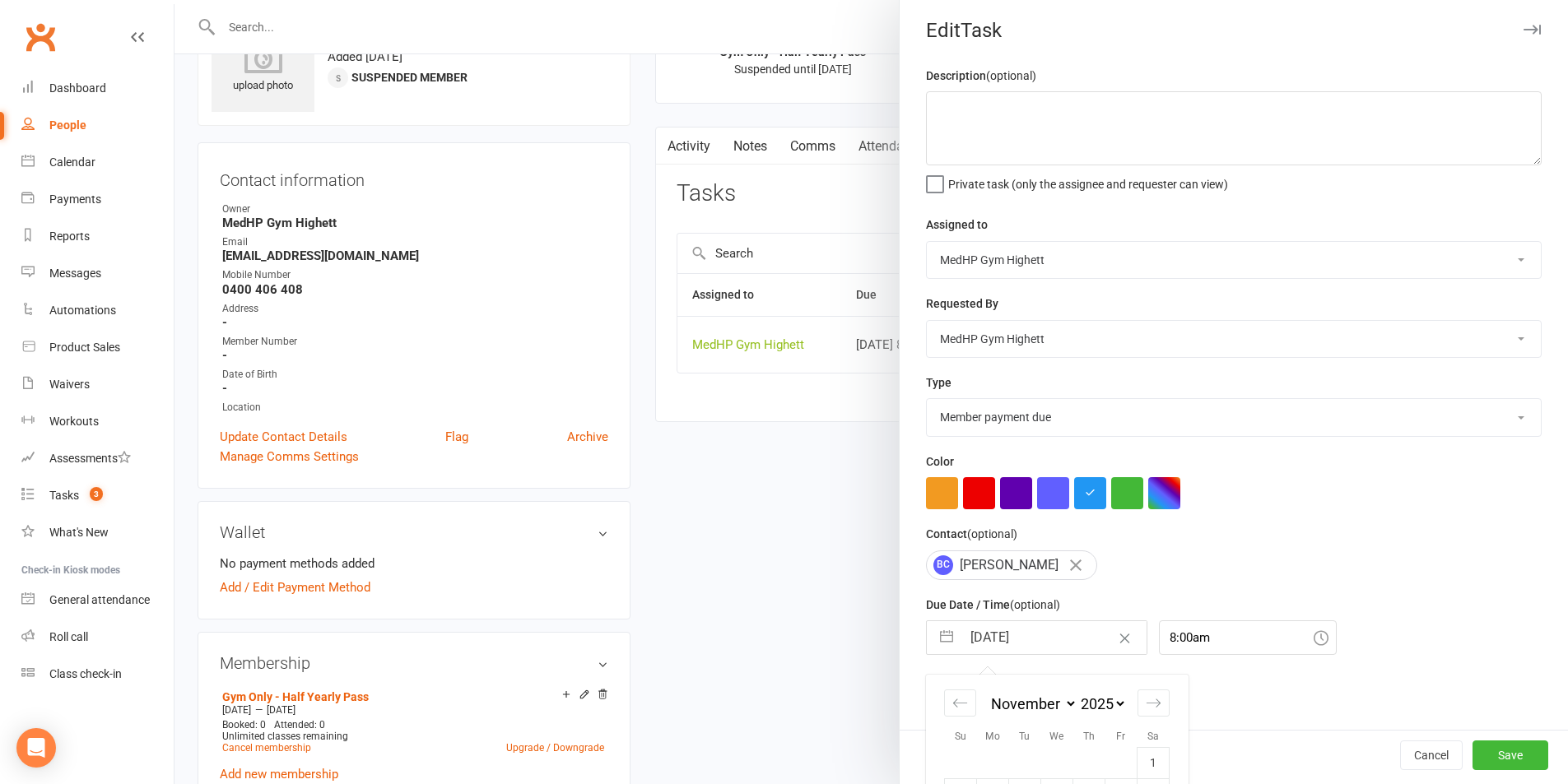
click at [1073, 629] on input "[DATE]" at bounding box center [1053, 637] width 185 height 33
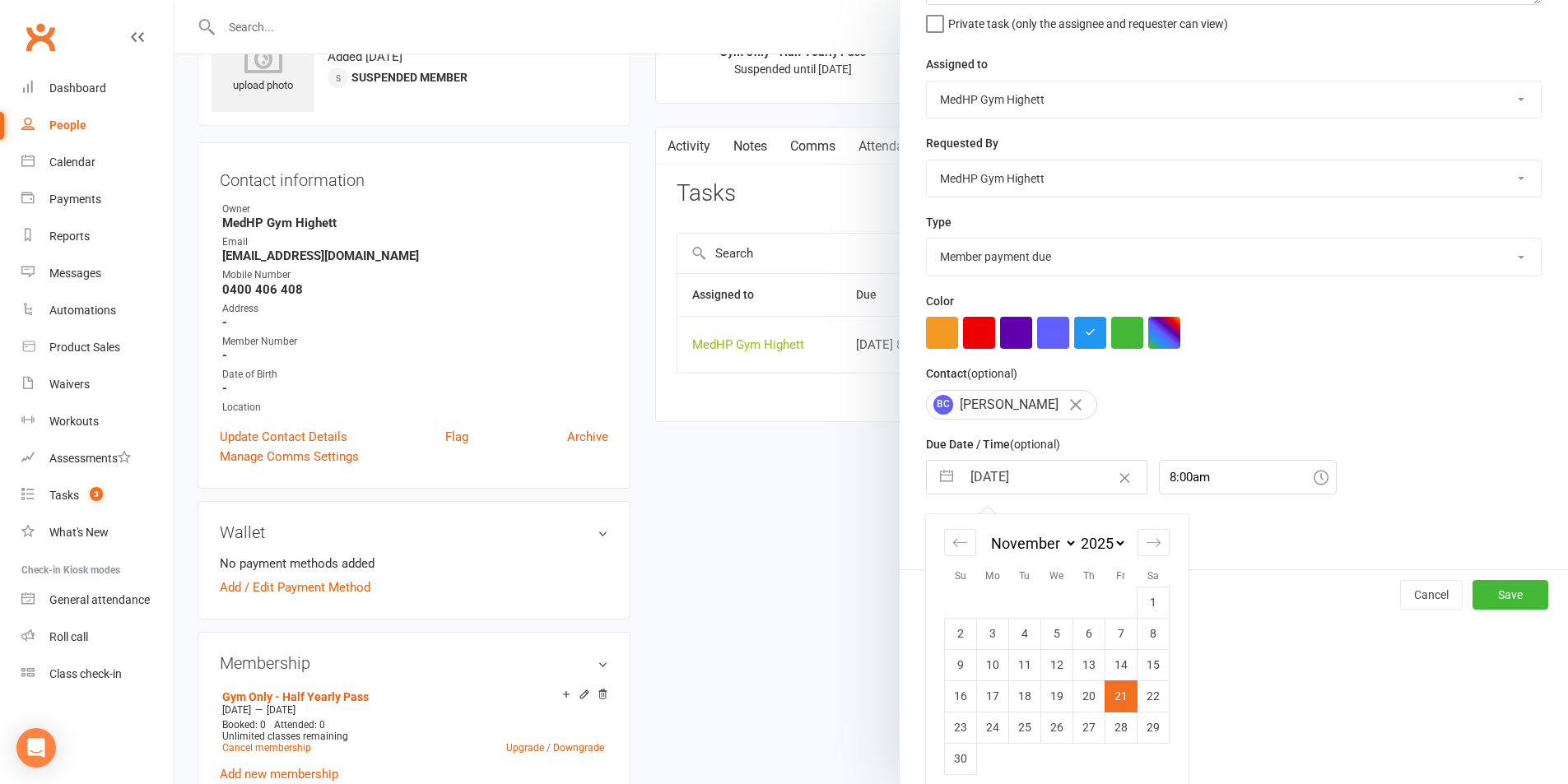
scroll to position [180, 0]
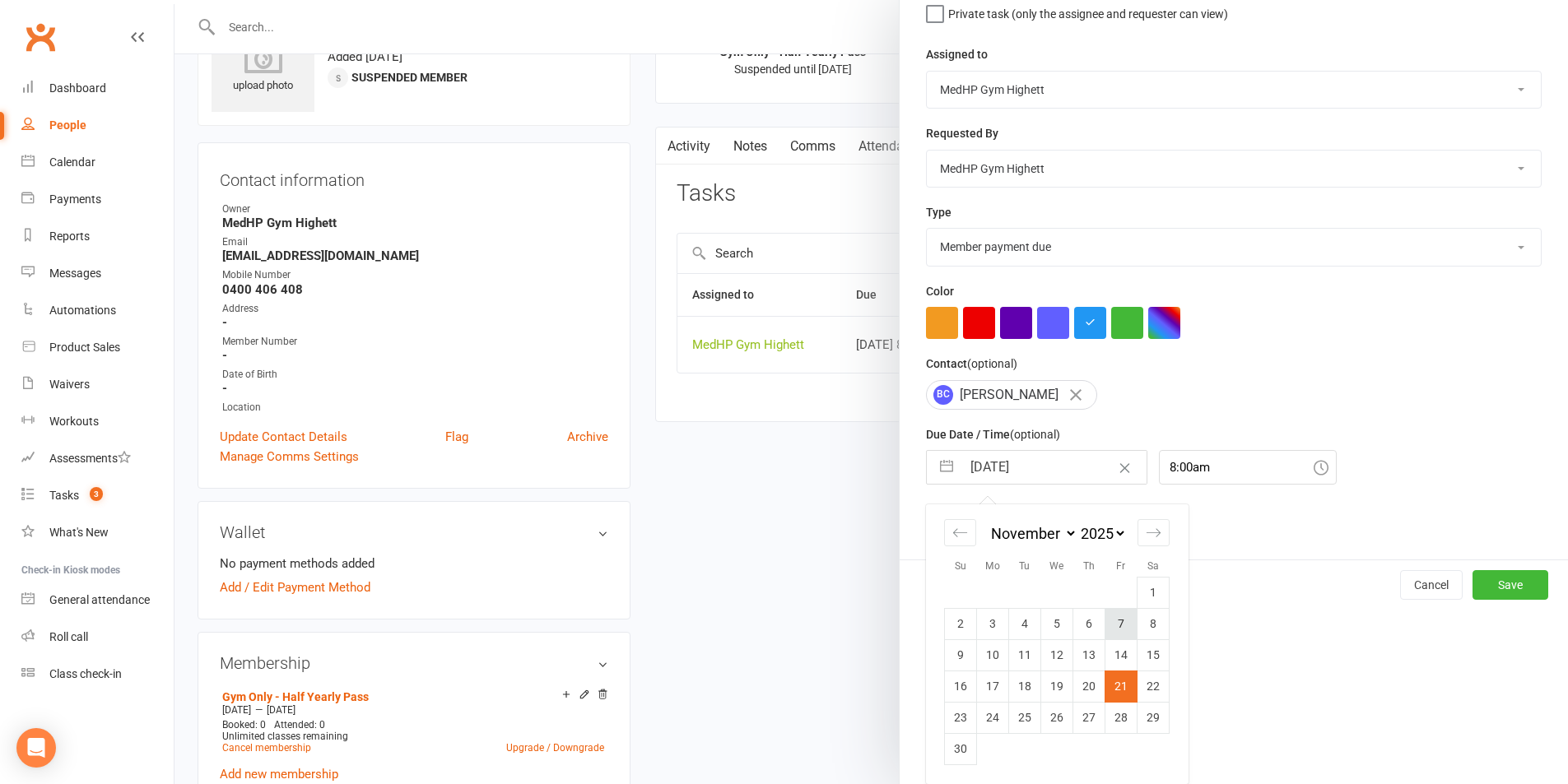
click at [1113, 627] on td "7" at bounding box center [1121, 624] width 32 height 31
type input "[DATE]"
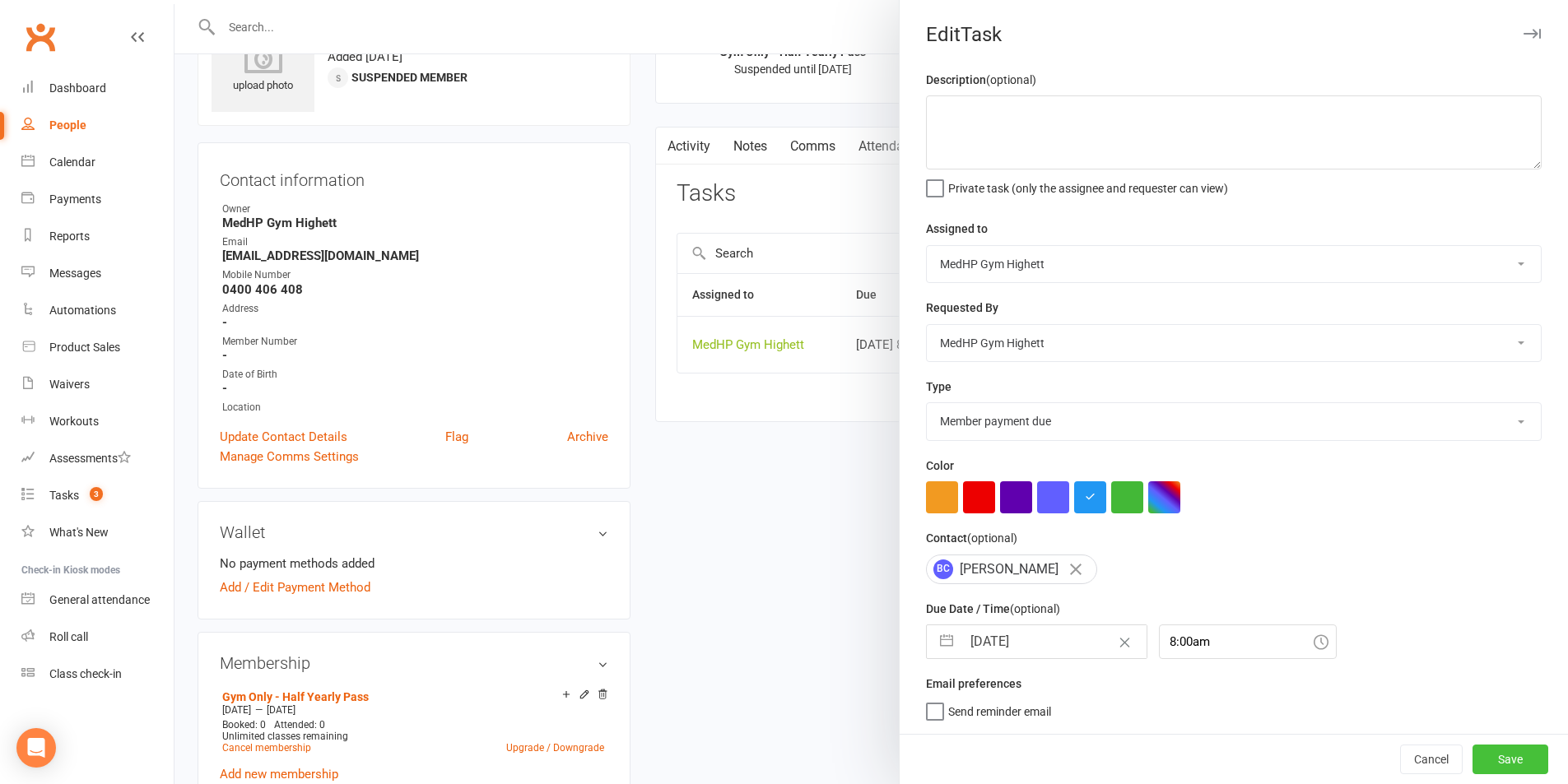
click at [1473, 759] on button "Save" at bounding box center [1510, 759] width 75 height 29
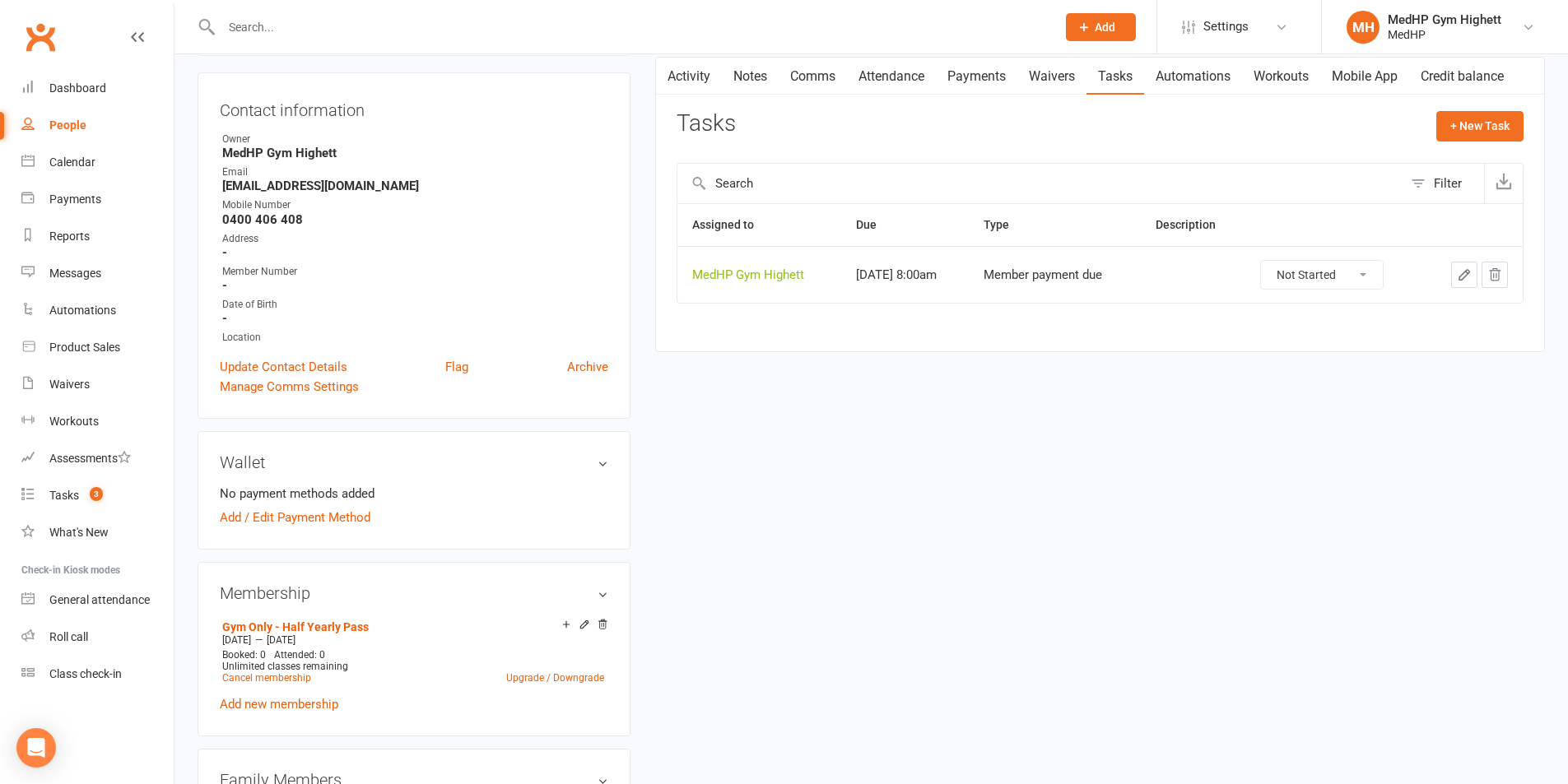
scroll to position [0, 0]
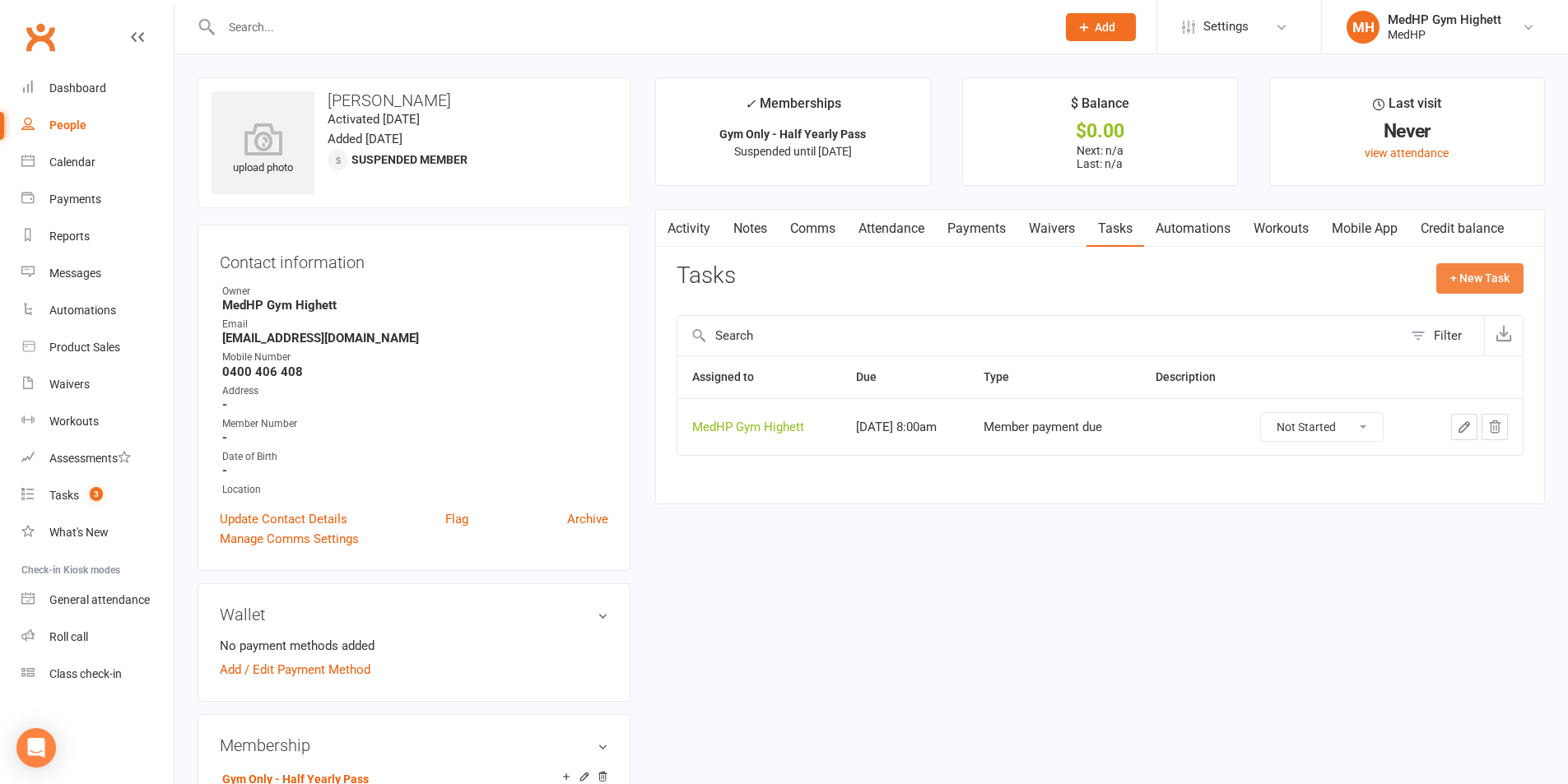
click at [1468, 281] on button "+ New Task" at bounding box center [1479, 278] width 88 height 29
select select "46188"
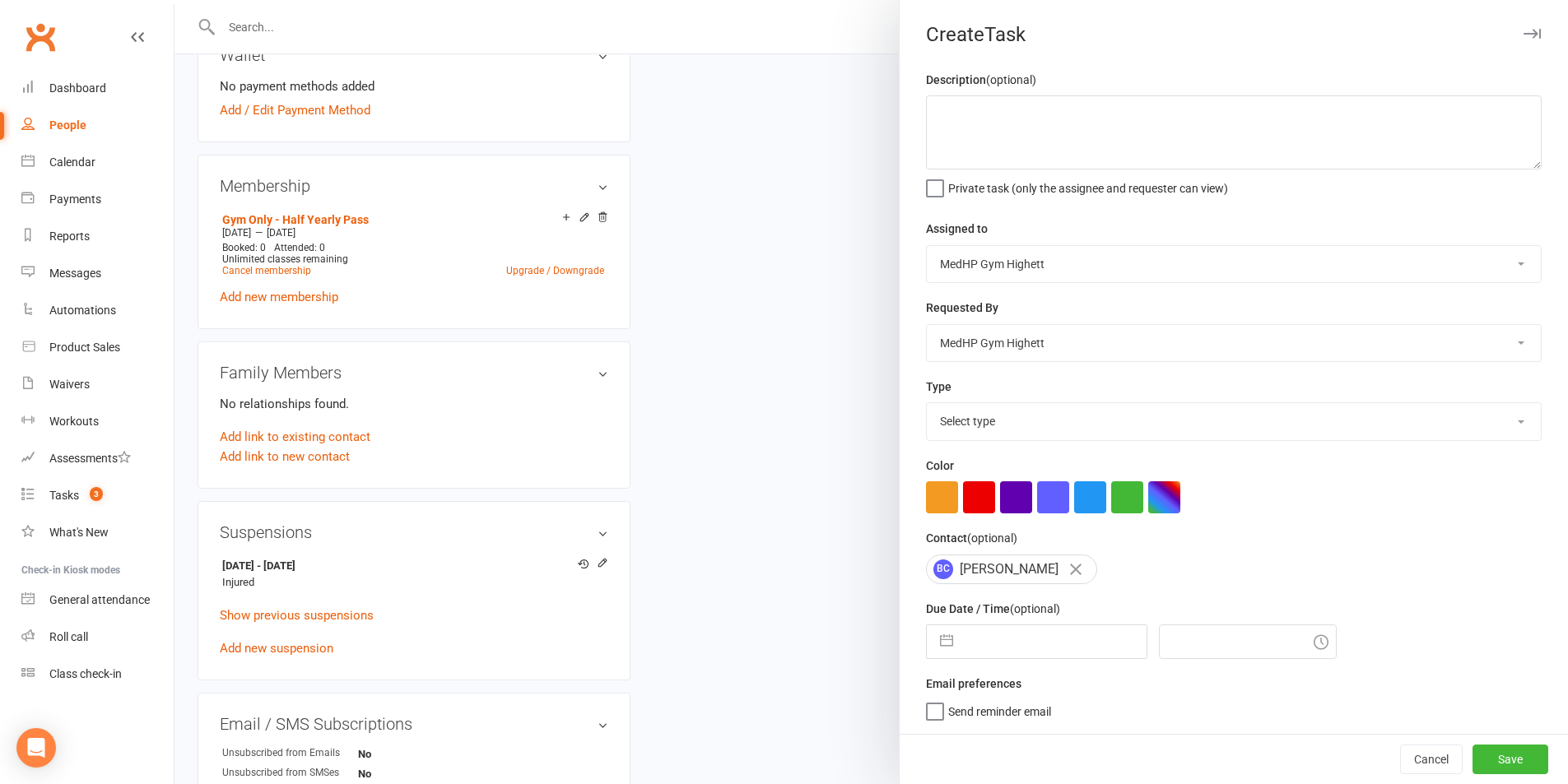
scroll to position [576, 0]
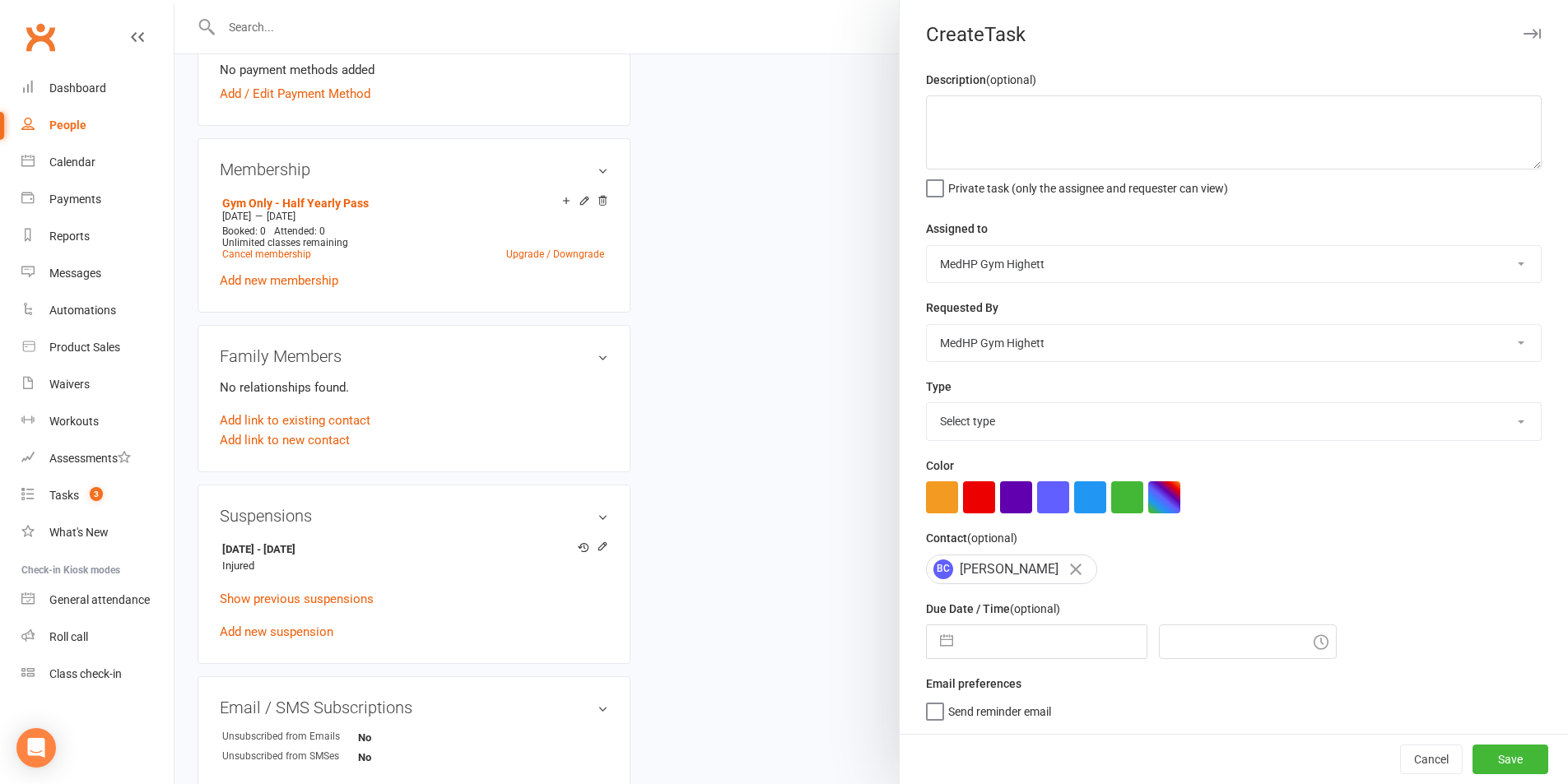
click at [1028, 429] on select "Select type 10 class pack finished 6 week program review 6 week review 8 week c…" at bounding box center [1234, 421] width 614 height 36
select select "25832"
click at [927, 407] on select "Select type 10 class pack finished 6 week program review 6 week review 8 week c…" at bounding box center [1234, 421] width 614 height 36
click at [1032, 643] on input "text" at bounding box center [1053, 642] width 185 height 33
select select "7"
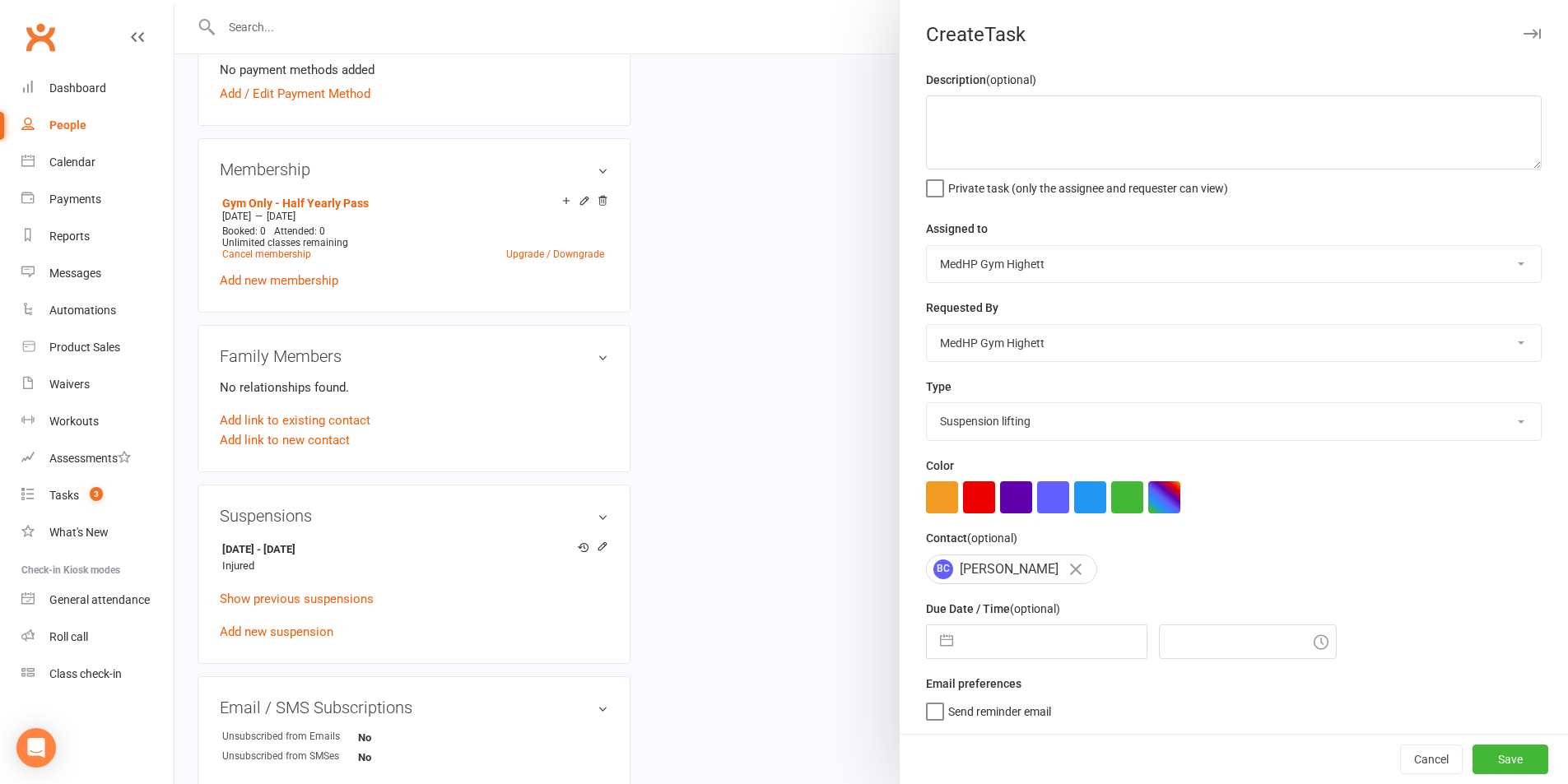
select select "2025"
select select "8"
select select "2025"
select select "9"
select select "2025"
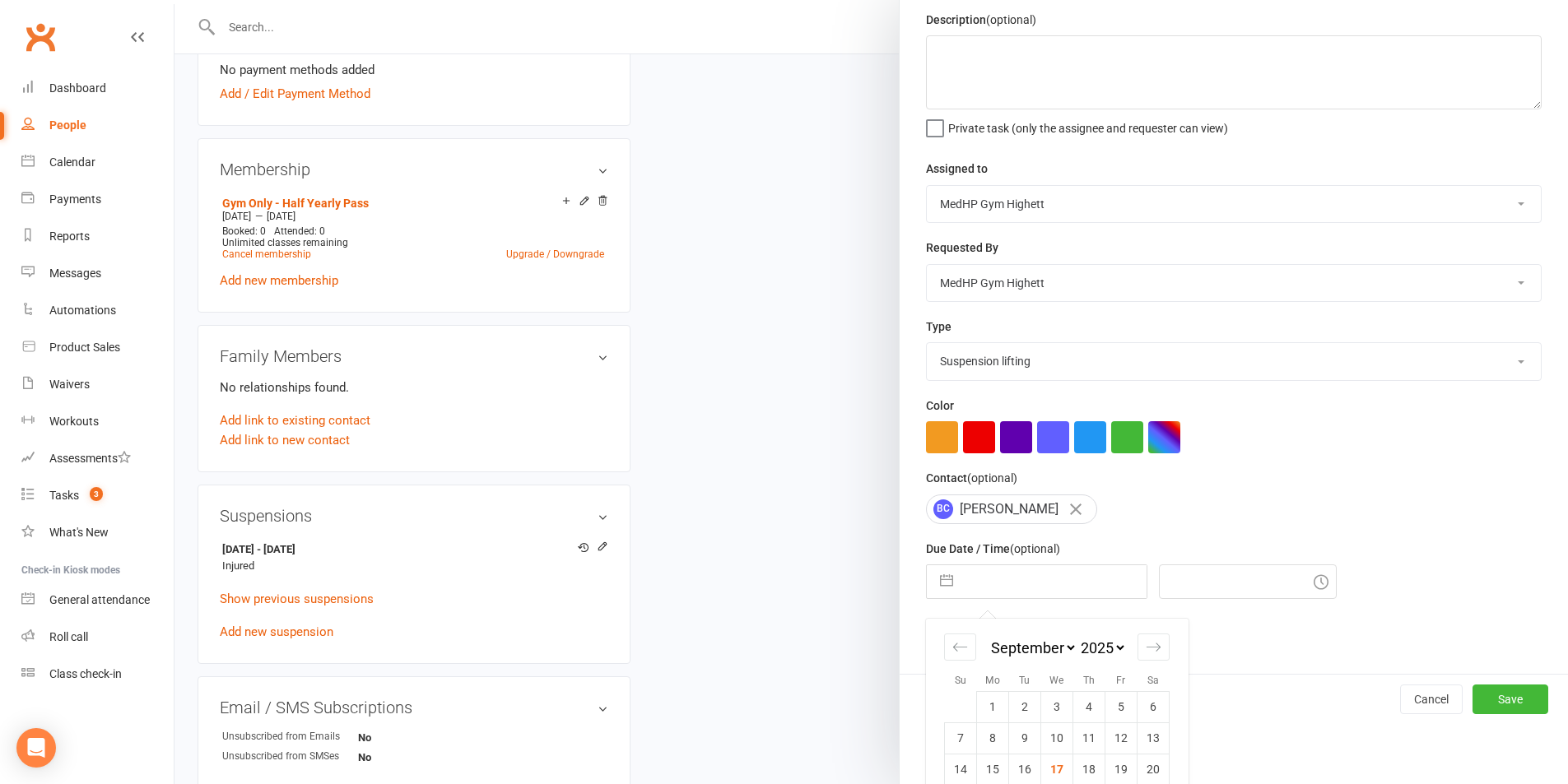
scroll to position [149, 0]
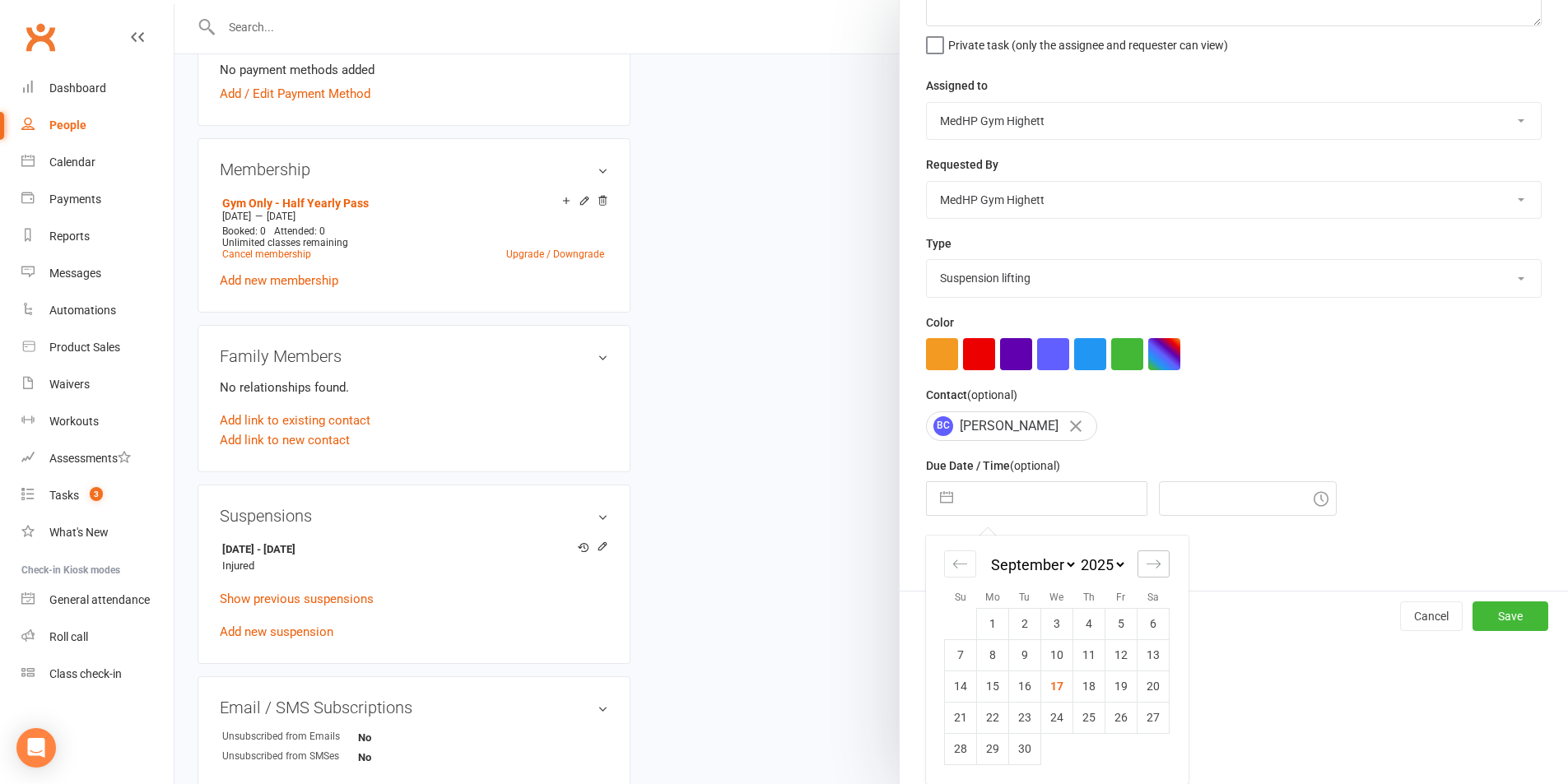
click at [1159, 572] on div "Move forward to switch to the next month." at bounding box center [1153, 564] width 32 height 27
select select "10"
select select "2025"
click at [1105, 685] on td "17" at bounding box center [1121, 686] width 32 height 31
type input "[DATE]"
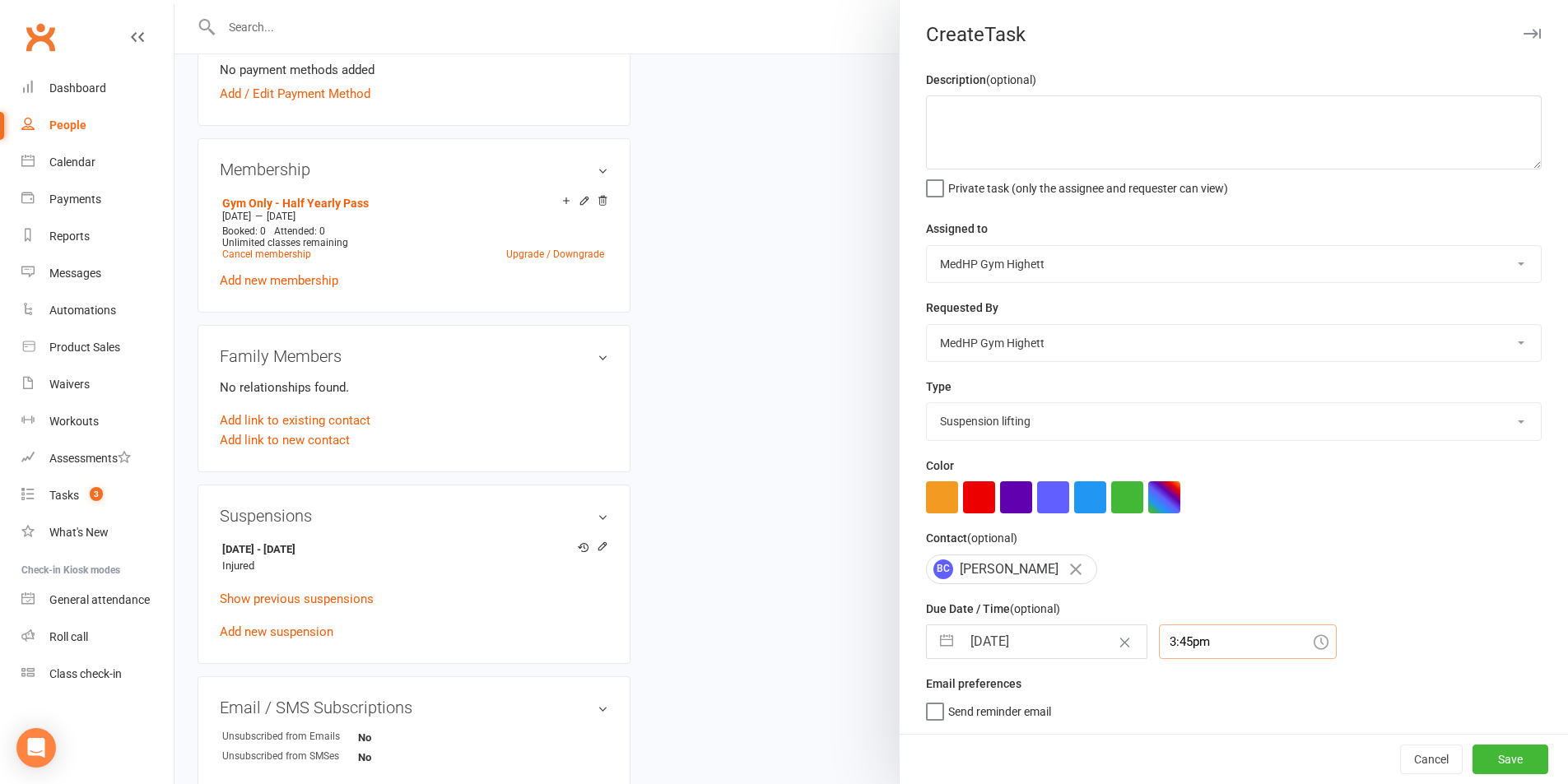
click at [1185, 650] on div "3:45pm" at bounding box center [1248, 642] width 178 height 35
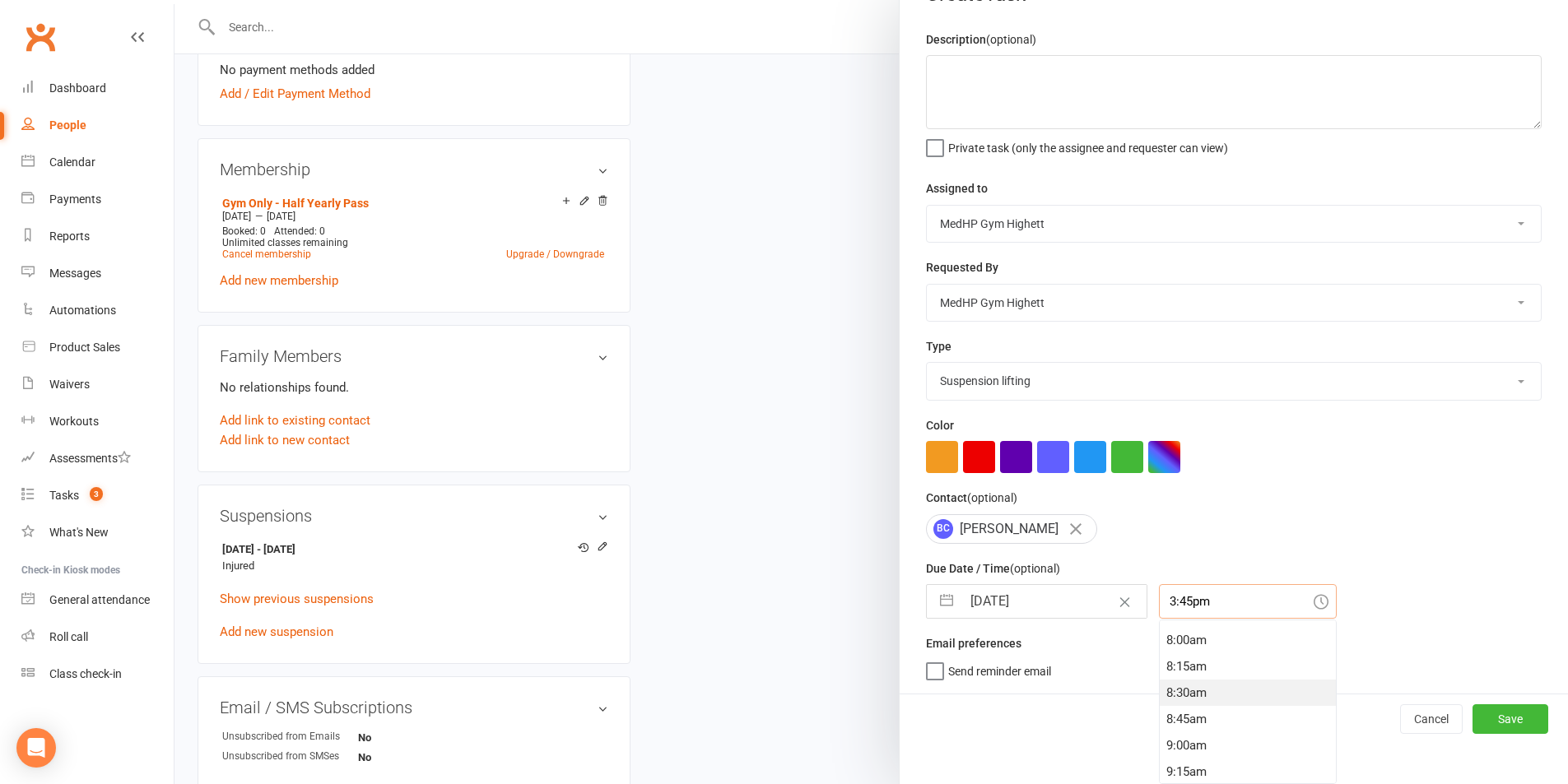
scroll to position [809, 0]
click at [1176, 663] on div "8:00am" at bounding box center [1247, 666] width 176 height 26
type input "8:00am"
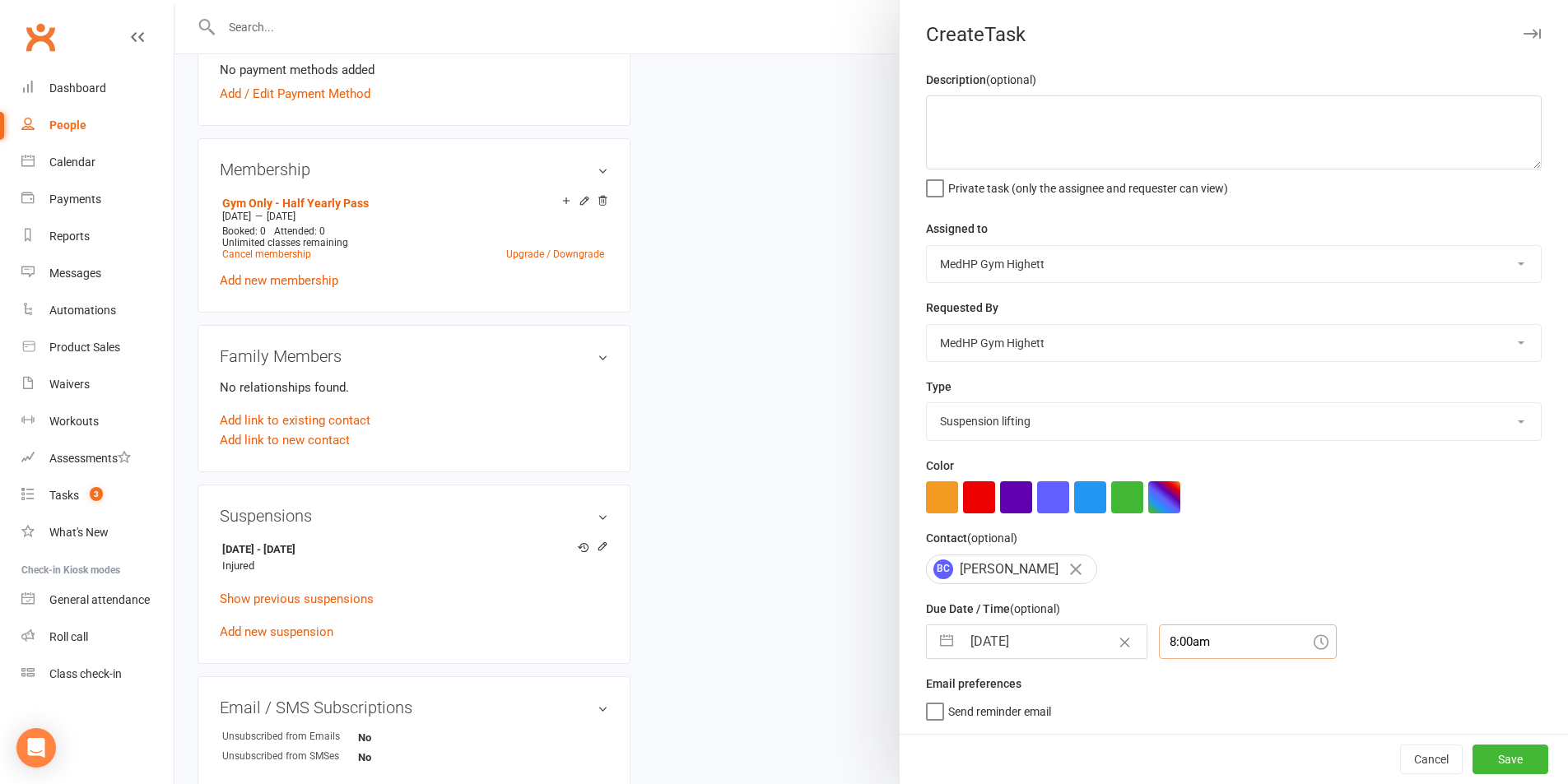
scroll to position [4, 0]
click at [1083, 121] on textarea at bounding box center [1234, 132] width 616 height 74
type textarea "Call to see how going and to book in with FA!! SJ 17/9"
click at [1500, 764] on button "Save" at bounding box center [1510, 759] width 75 height 29
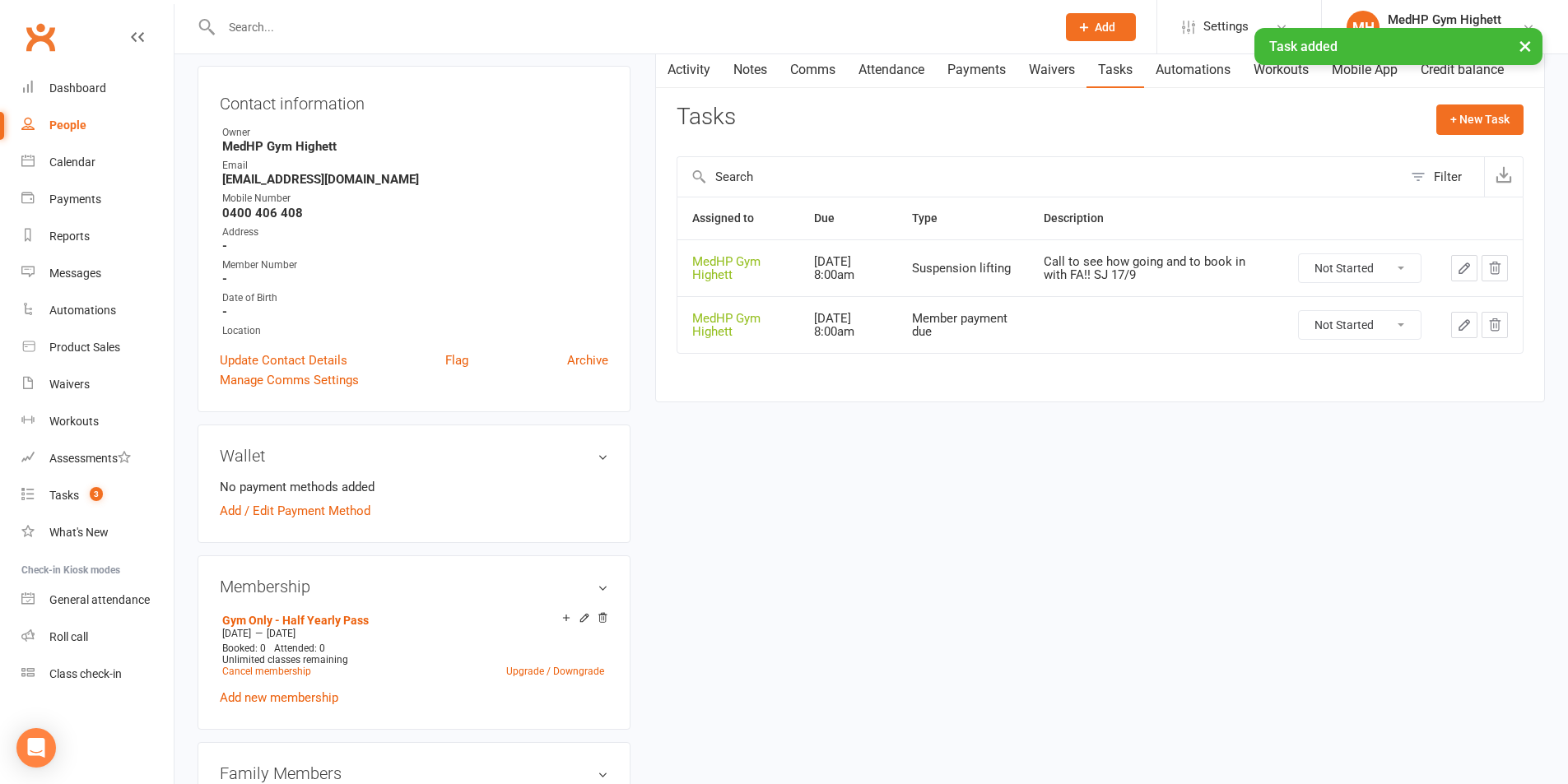
scroll to position [0, 0]
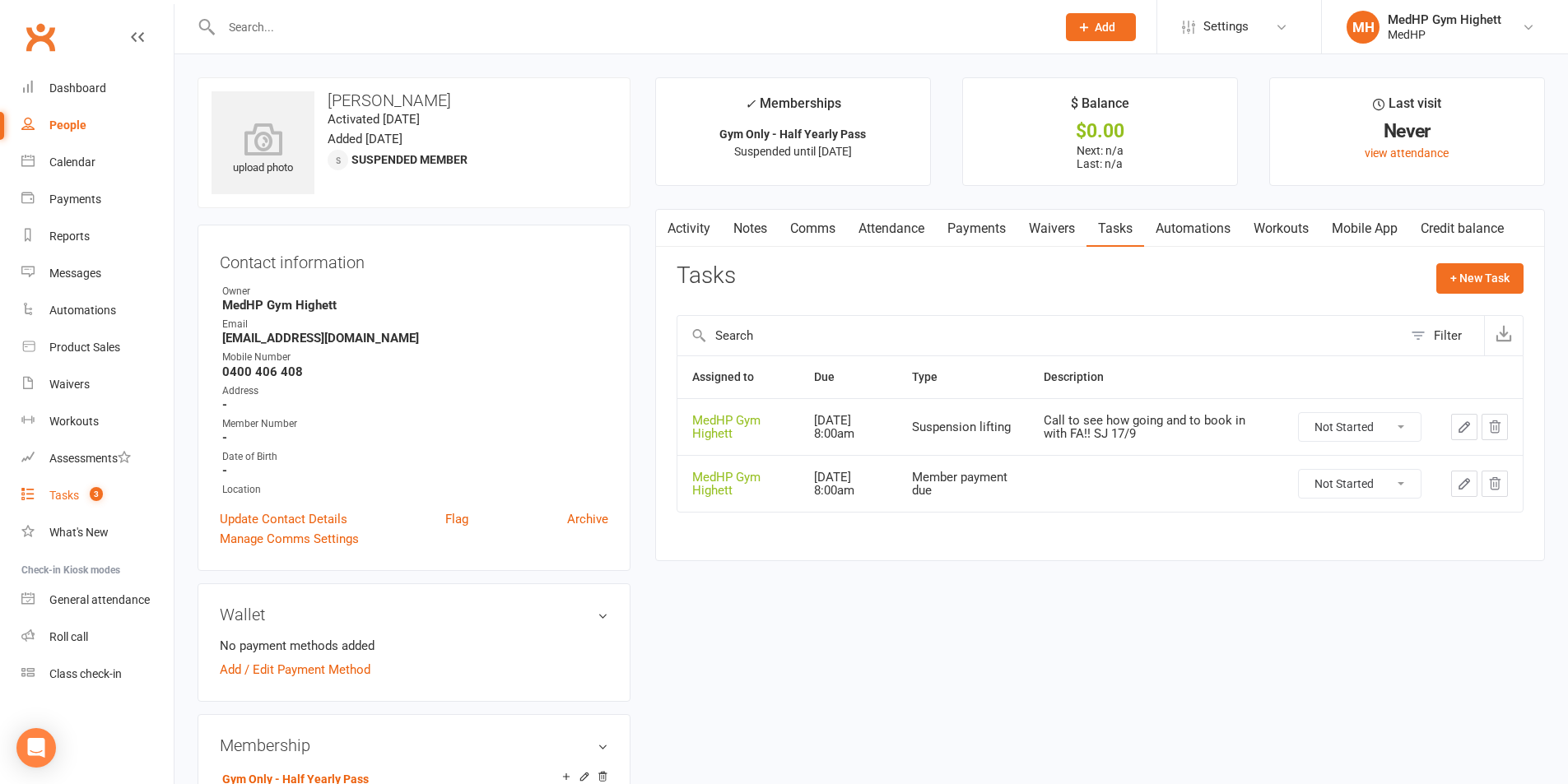
click at [111, 481] on link "Tasks 3" at bounding box center [97, 495] width 152 height 37
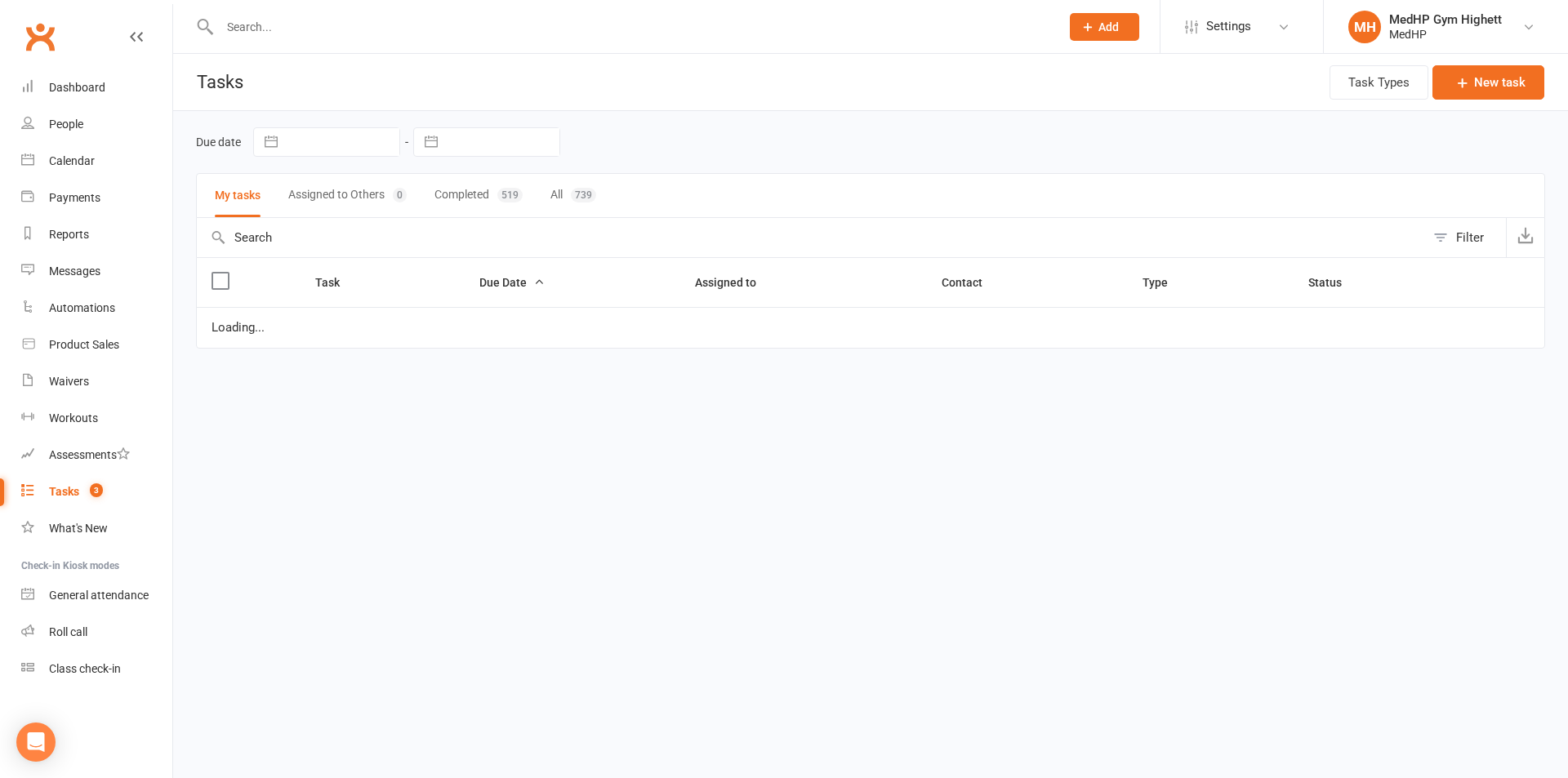
select select "started"
